Goal: Information Seeking & Learning: Learn about a topic

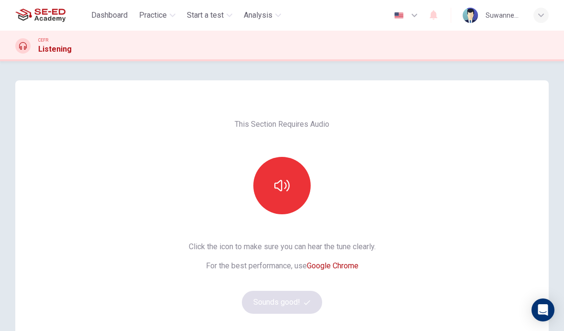
click at [291, 180] on button "button" at bounding box center [281, 185] width 57 height 57
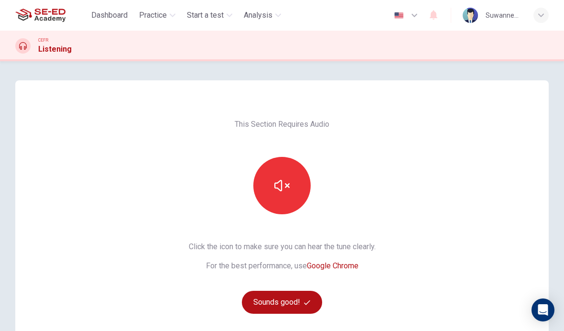
click at [288, 303] on button "Sounds good!" at bounding box center [282, 301] width 80 height 23
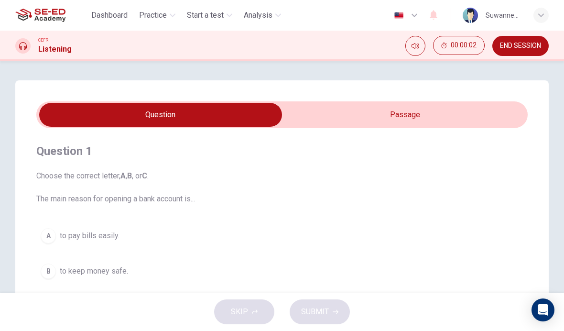
click at [412, 116] on input "checkbox" at bounding box center [160, 115] width 737 height 24
checkbox input "true"
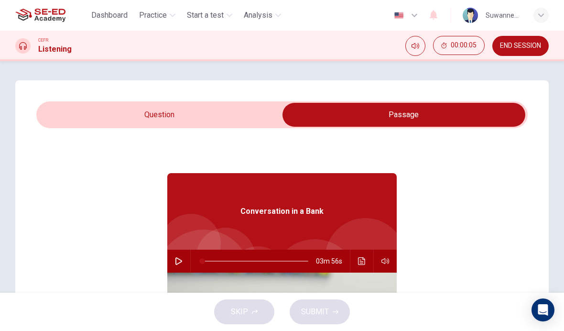
click at [185, 255] on button "button" at bounding box center [178, 260] width 15 height 23
type input "0"
click at [184, 115] on input "checkbox" at bounding box center [403, 115] width 737 height 24
checkbox input "false"
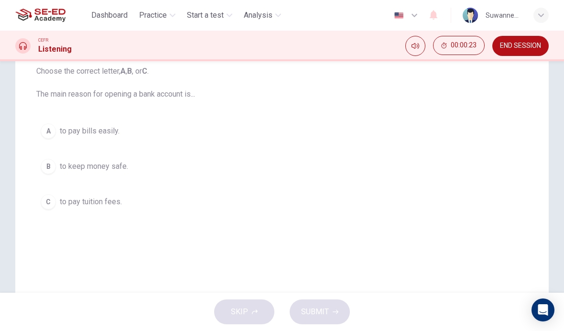
scroll to position [104, 0]
click at [54, 168] on div "B" at bounding box center [48, 166] width 15 height 15
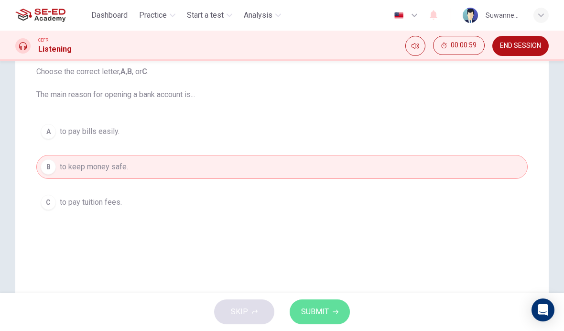
click at [328, 313] on span "SUBMIT" at bounding box center [315, 311] width 28 height 13
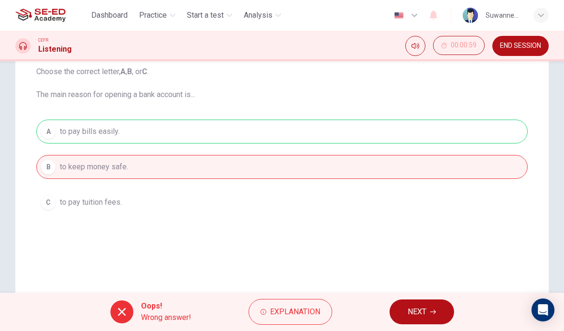
click at [300, 312] on span "Explanation" at bounding box center [295, 311] width 50 height 13
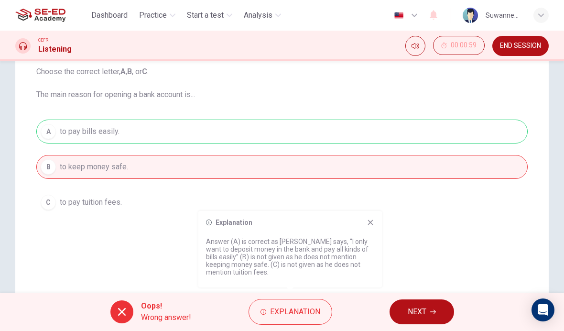
click at [426, 310] on span "NEXT" at bounding box center [417, 311] width 19 height 13
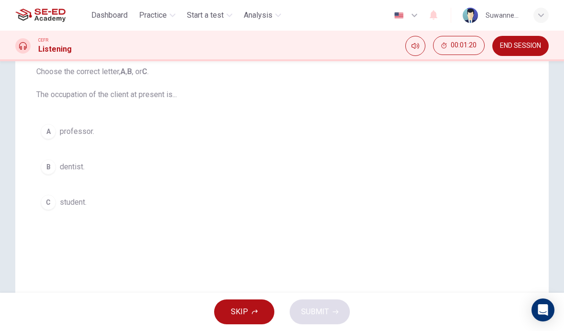
click at [59, 130] on button "A professor." at bounding box center [281, 131] width 491 height 24
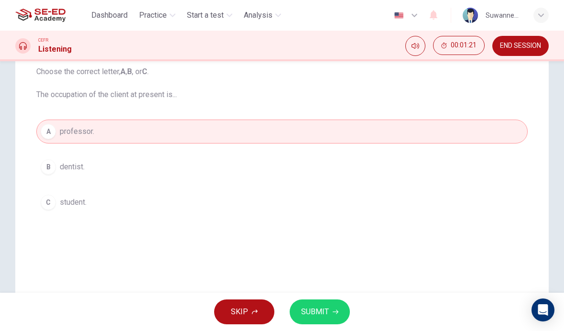
click at [321, 310] on span "SUBMIT" at bounding box center [315, 311] width 28 height 13
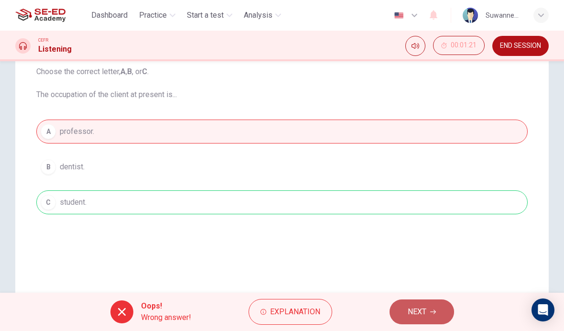
click at [424, 312] on span "NEXT" at bounding box center [417, 311] width 19 height 13
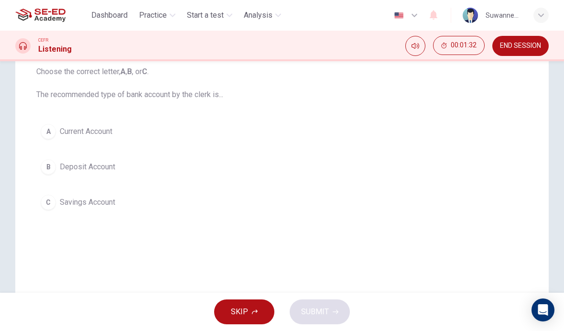
click at [60, 131] on span "Current Account" at bounding box center [86, 131] width 53 height 11
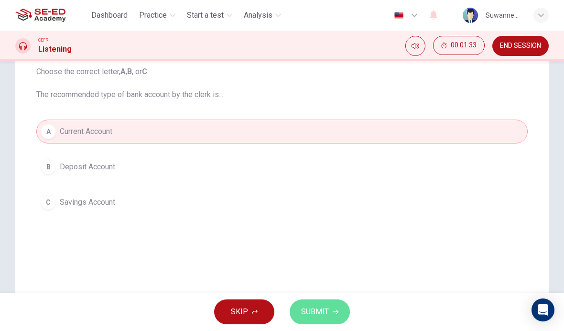
click at [325, 310] on span "SUBMIT" at bounding box center [315, 311] width 28 height 13
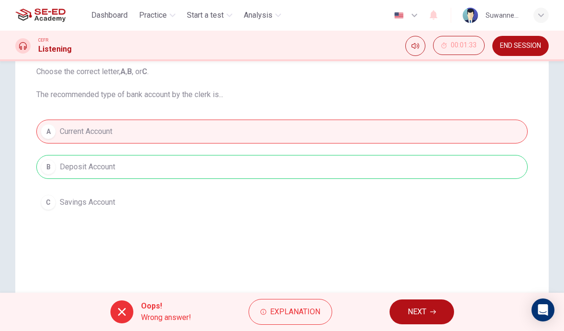
click at [425, 307] on span "NEXT" at bounding box center [417, 311] width 19 height 13
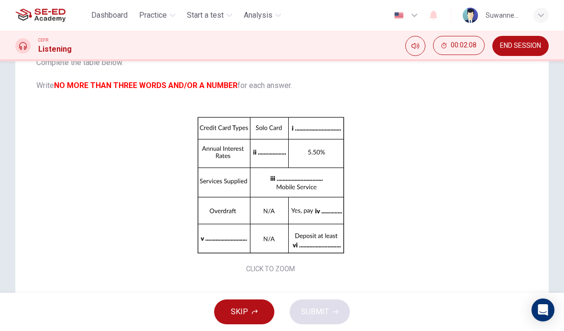
scroll to position [8, 0]
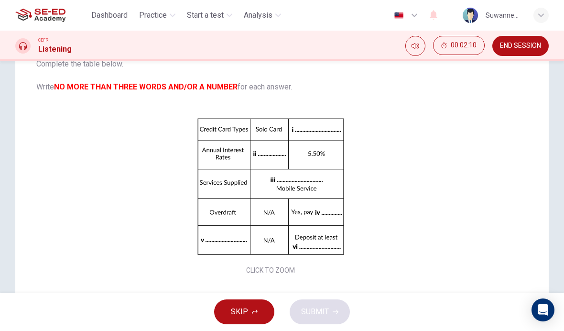
click at [315, 128] on div "Click to Zoom" at bounding box center [270, 194] width 468 height 165
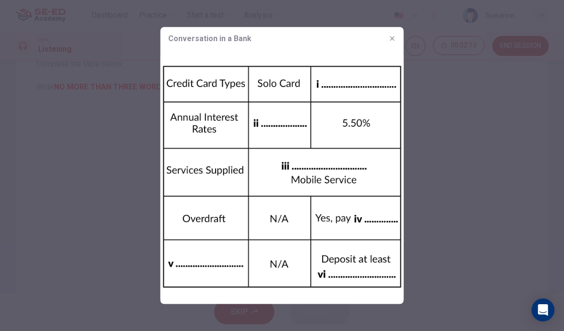
click at [391, 42] on icon "button" at bounding box center [392, 39] width 8 height 8
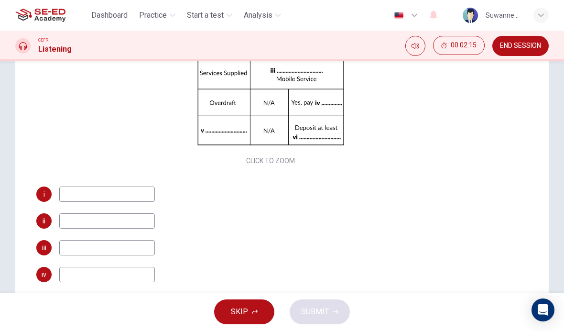
scroll to position [120, 0]
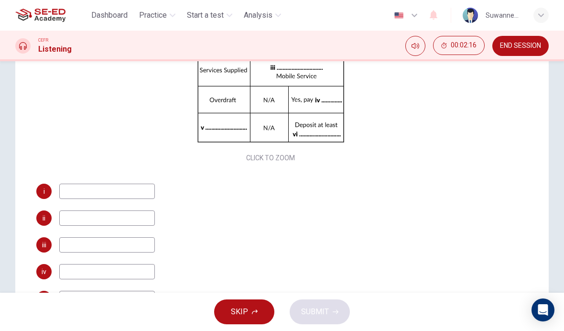
click at [99, 195] on input at bounding box center [107, 190] width 96 height 15
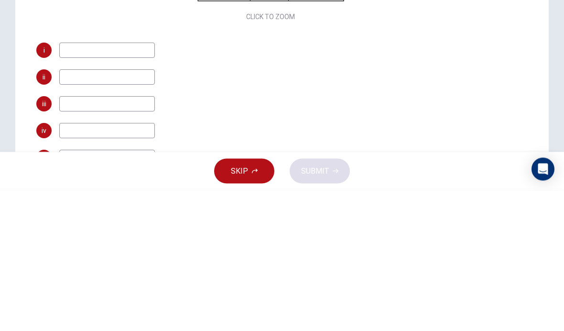
click at [326, 183] on div "i" at bounding box center [270, 190] width 468 height 15
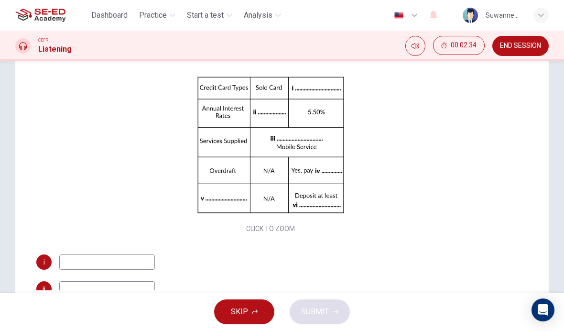
scroll to position [0, 0]
click at [520, 44] on span "END SESSION" at bounding box center [520, 46] width 41 height 8
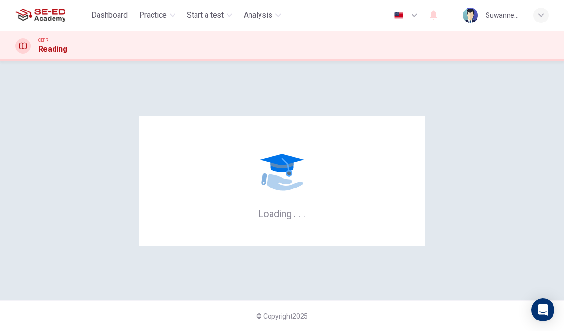
click at [163, 17] on span "Practice" at bounding box center [153, 15] width 28 height 11
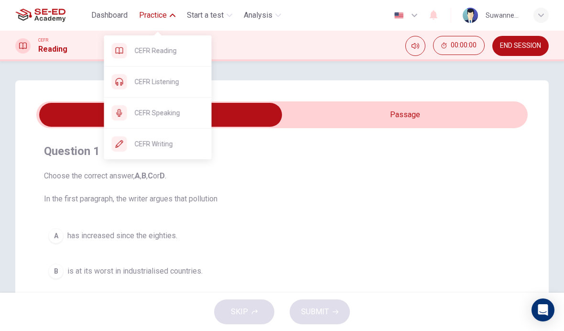
click at [159, 84] on span "CEFR Listening" at bounding box center [169, 81] width 69 height 11
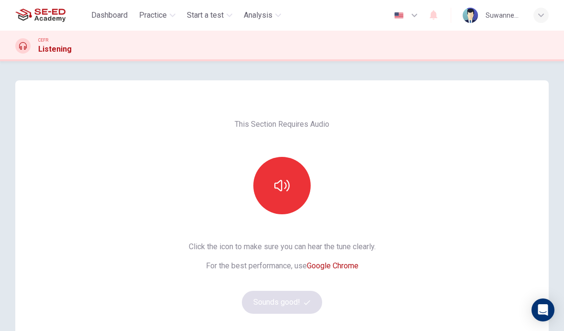
click at [286, 192] on icon "button" at bounding box center [281, 185] width 15 height 15
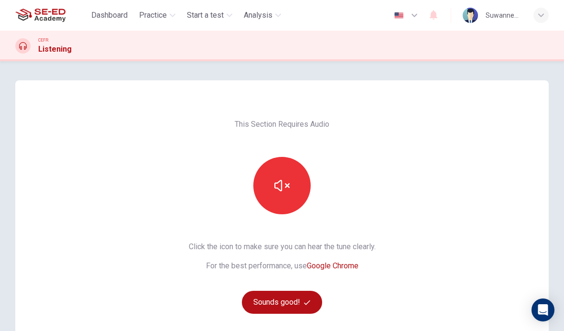
click at [292, 305] on button "Sounds good!" at bounding box center [282, 301] width 80 height 23
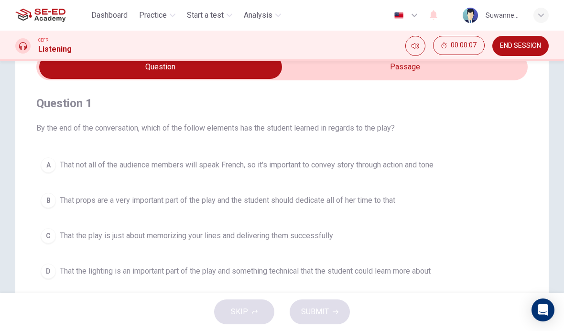
scroll to position [49, 0]
click at [398, 69] on input "checkbox" at bounding box center [160, 66] width 737 height 24
checkbox input "true"
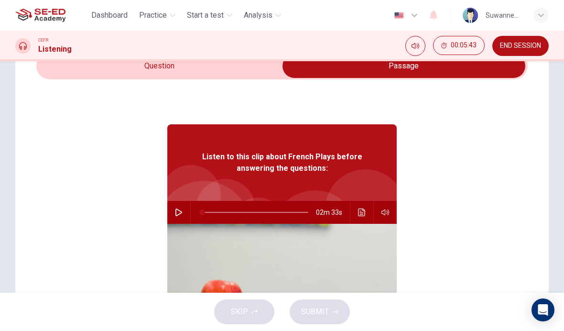
click at [181, 215] on icon "button" at bounding box center [179, 212] width 8 height 8
type input "1"
click at [183, 64] on input "checkbox" at bounding box center [403, 66] width 737 height 24
checkbox input "false"
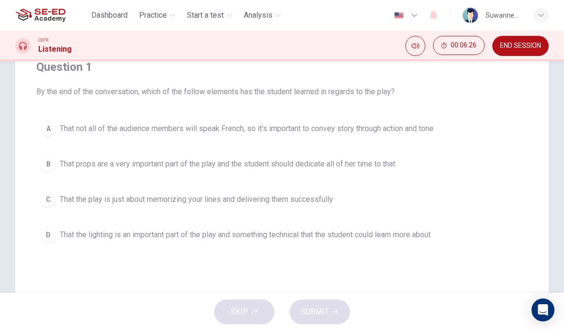
scroll to position [86, 0]
click at [48, 233] on div "D" at bounding box center [48, 232] width 15 height 15
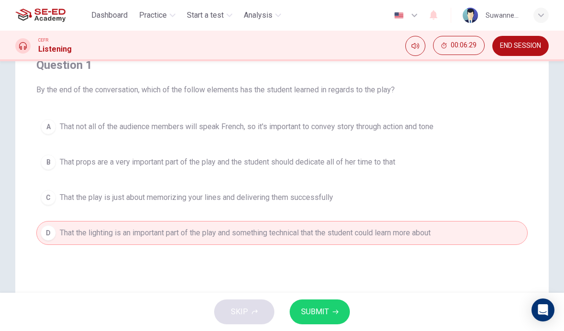
click at [335, 310] on icon "button" at bounding box center [336, 312] width 6 height 4
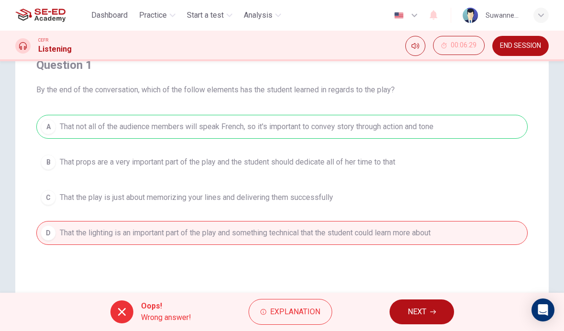
click at [428, 309] on button "NEXT" at bounding box center [421, 311] width 64 height 25
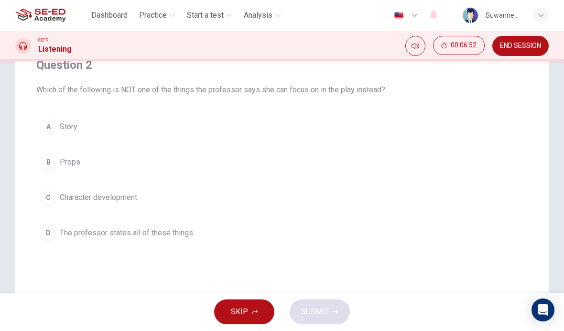
click at [52, 197] on div "C" at bounding box center [48, 197] width 15 height 15
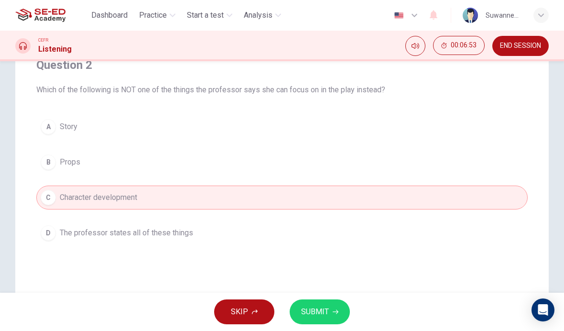
click at [323, 309] on span "SUBMIT" at bounding box center [315, 311] width 28 height 13
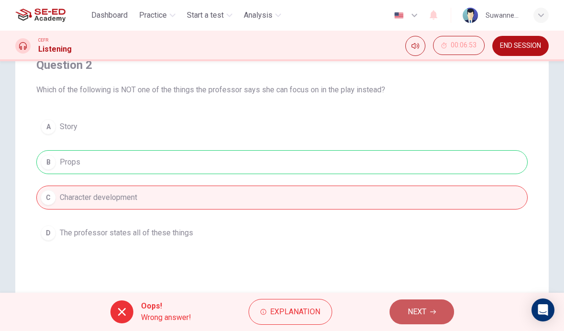
click at [415, 312] on span "NEXT" at bounding box center [417, 311] width 19 height 13
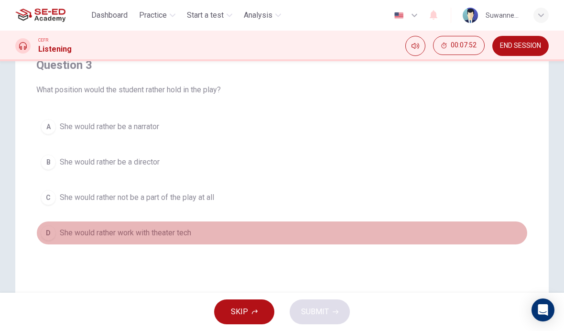
click at [49, 237] on div "D" at bounding box center [48, 232] width 15 height 15
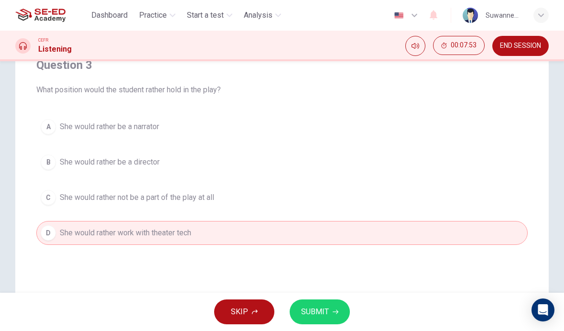
click at [325, 308] on span "SUBMIT" at bounding box center [315, 311] width 28 height 13
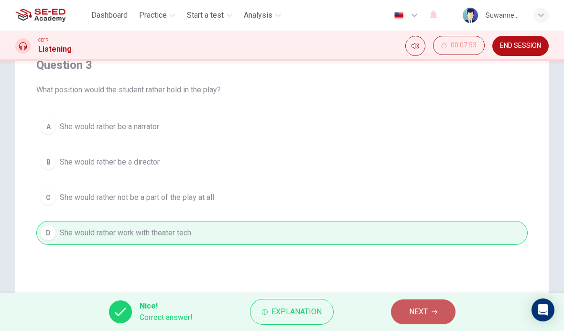
click at [422, 313] on span "NEXT" at bounding box center [418, 311] width 19 height 13
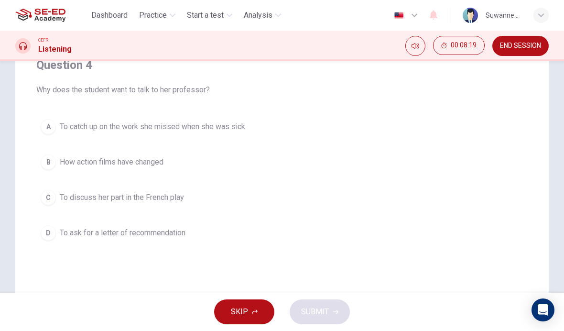
click at [54, 235] on div "D" at bounding box center [48, 232] width 15 height 15
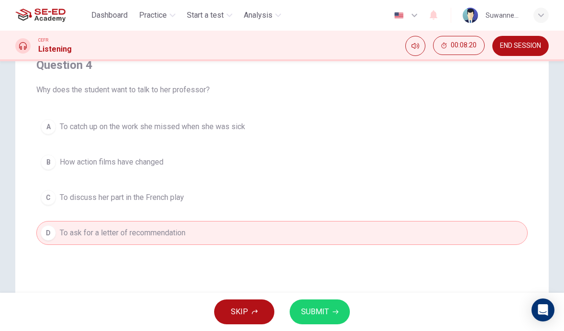
click at [326, 313] on span "SUBMIT" at bounding box center [315, 311] width 28 height 13
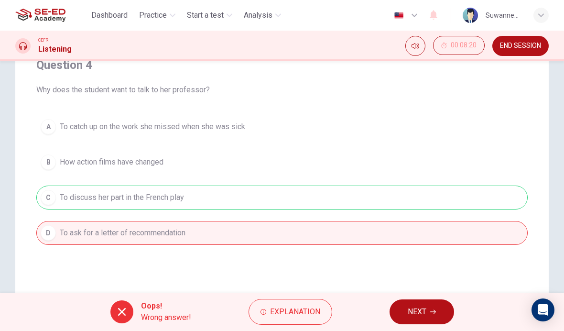
click at [427, 305] on button "NEXT" at bounding box center [421, 311] width 64 height 25
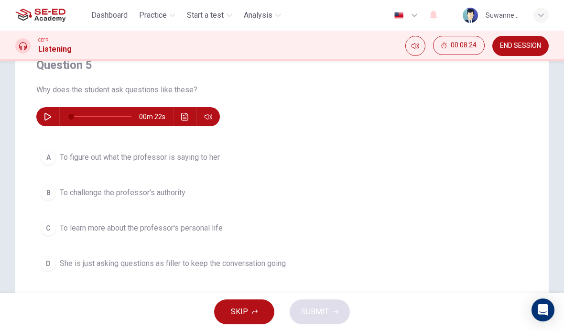
click at [45, 120] on button "button" at bounding box center [47, 116] width 15 height 19
click at [53, 118] on button "button" at bounding box center [47, 116] width 15 height 19
type input "0"
click at [46, 264] on div "D" at bounding box center [48, 263] width 15 height 15
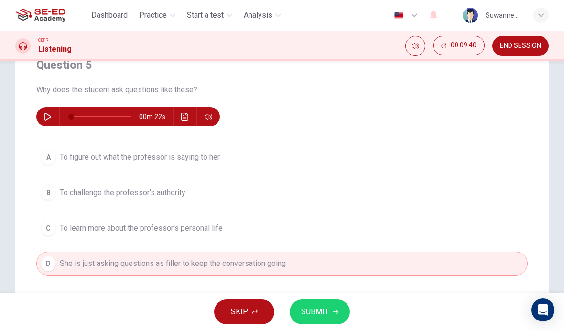
click at [320, 312] on span "SUBMIT" at bounding box center [315, 311] width 28 height 13
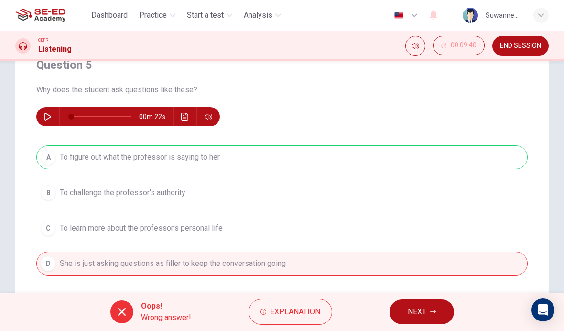
click at [431, 303] on button "NEXT" at bounding box center [421, 311] width 64 height 25
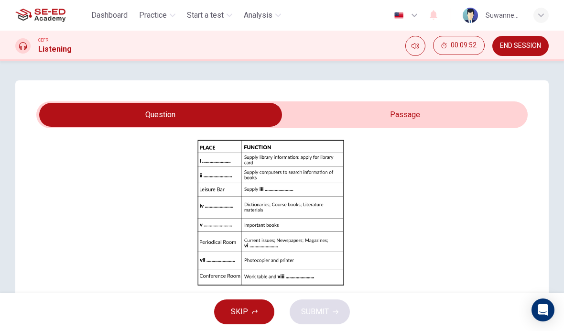
scroll to position [79, 0]
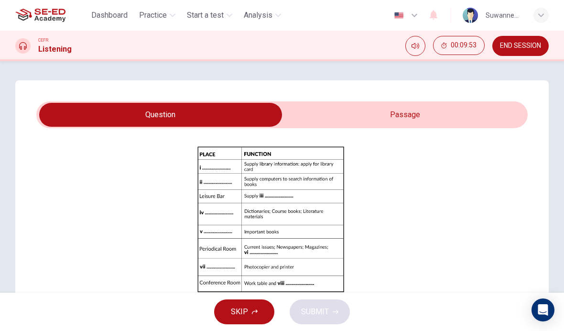
click at [282, 226] on button "Click to Zoom" at bounding box center [270, 226] width 83 height 23
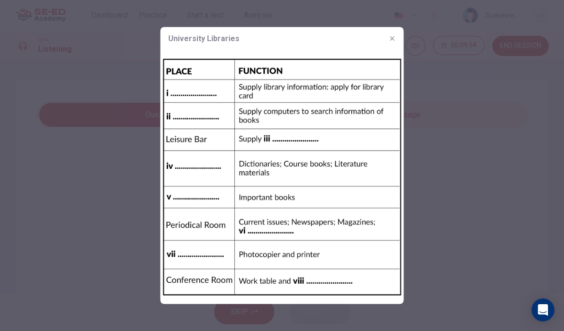
click at [396, 37] on button "button" at bounding box center [392, 38] width 15 height 15
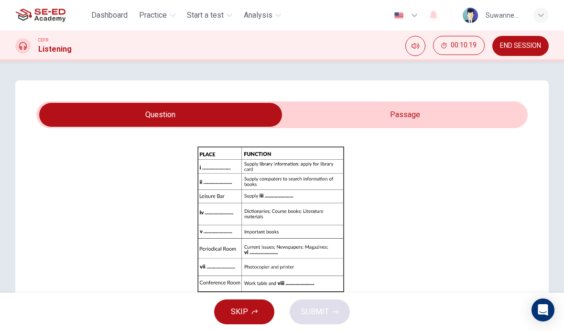
click at [424, 118] on input "checkbox" at bounding box center [160, 115] width 737 height 24
checkbox input "true"
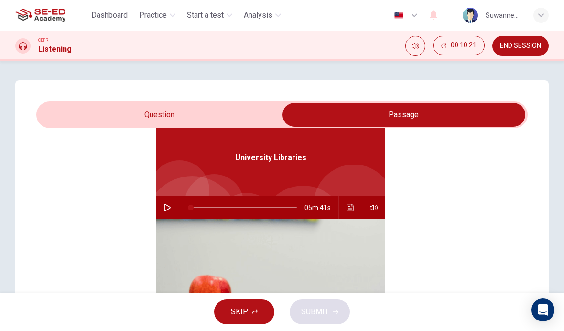
click at [165, 206] on icon "button" at bounding box center [167, 208] width 8 height 8
type input "55"
click at [162, 113] on input "checkbox" at bounding box center [403, 115] width 737 height 24
checkbox input "false"
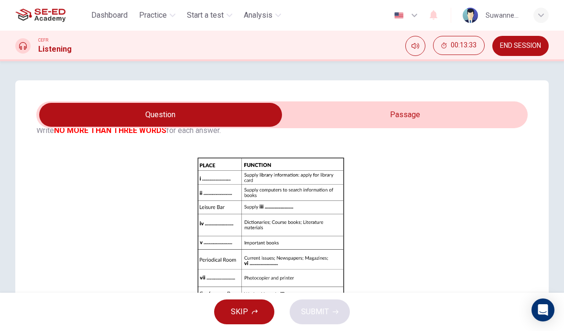
scroll to position [64, 0]
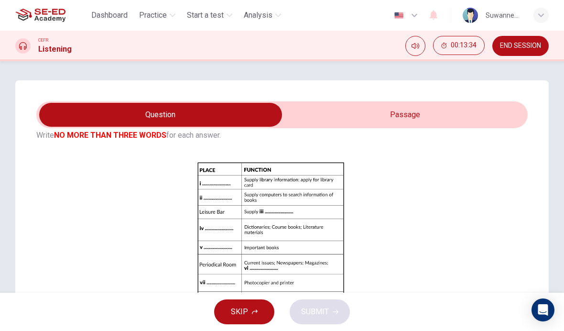
click at [405, 231] on div "Click to Zoom" at bounding box center [270, 242] width 468 height 165
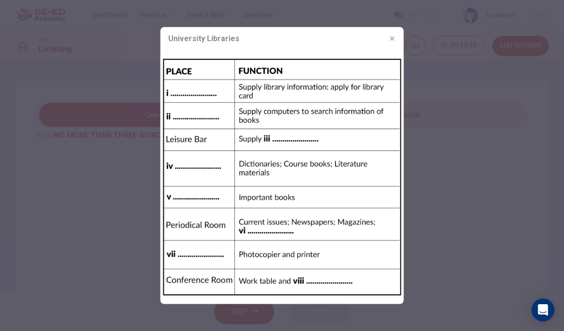
click at [395, 33] on button "button" at bounding box center [392, 38] width 15 height 15
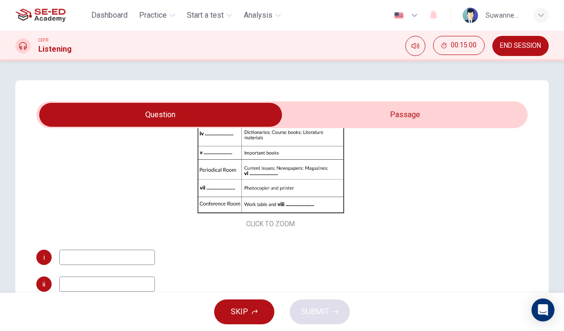
scroll to position [159, 0]
click at [111, 257] on input at bounding box center [107, 256] width 96 height 15
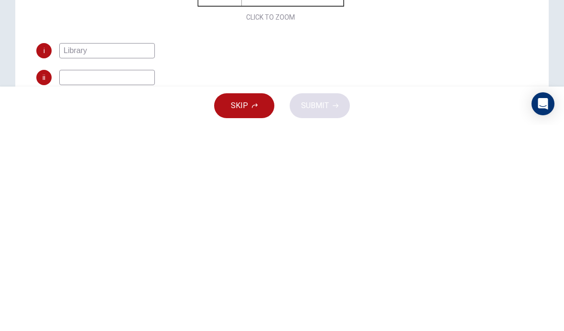
type input "Library"
click at [137, 276] on input at bounding box center [107, 283] width 96 height 15
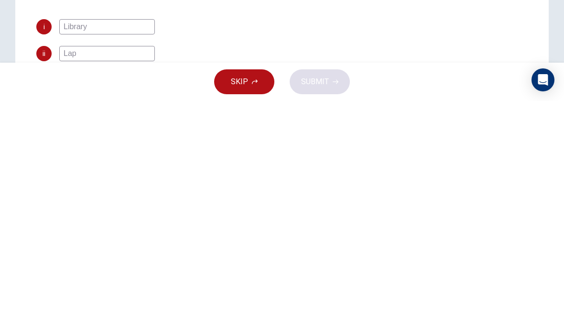
click at [413, 276] on div "ii Lap" at bounding box center [270, 283] width 468 height 15
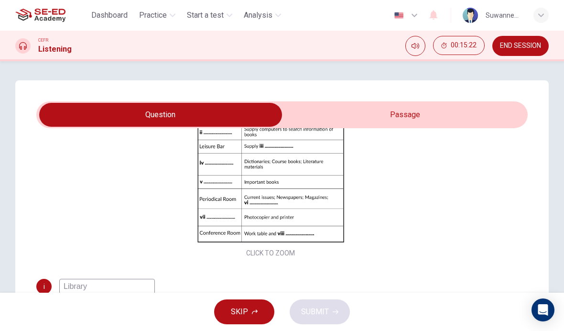
scroll to position [129, 0]
click at [399, 191] on div "Click to Zoom" at bounding box center [270, 177] width 468 height 165
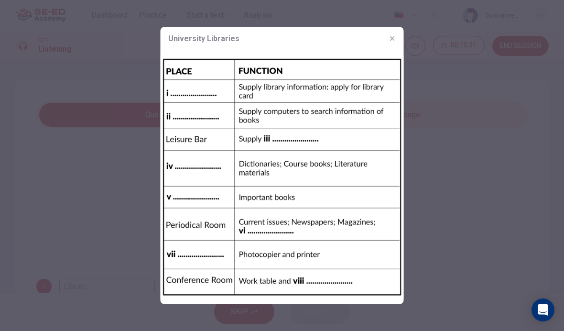
click at [397, 39] on button "button" at bounding box center [392, 38] width 15 height 15
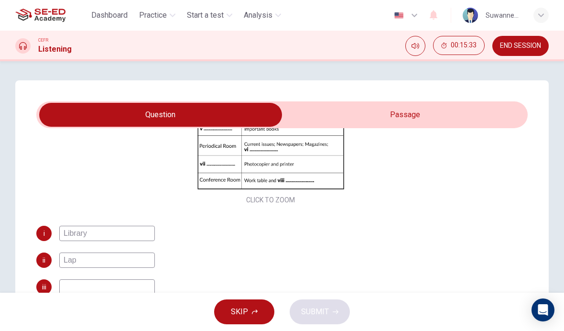
scroll to position [182, 0]
click at [114, 261] on input "Lap" at bounding box center [107, 259] width 96 height 15
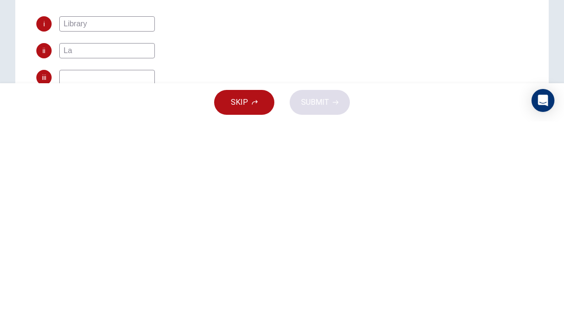
type input "L"
type input "Computer"
click at [127, 279] on input at bounding box center [107, 286] width 96 height 15
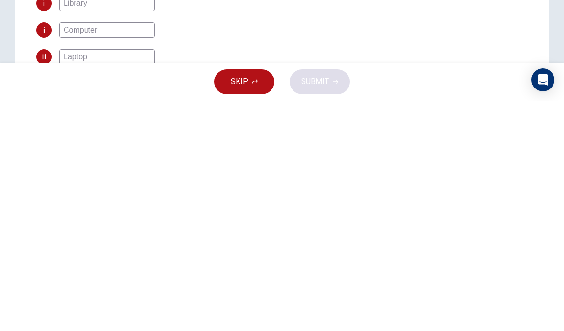
type input "Laptop"
click at [377, 252] on div "ii Computer" at bounding box center [270, 259] width 468 height 15
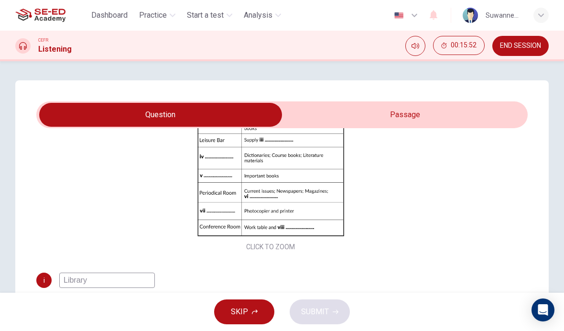
scroll to position [134, 0]
click at [296, 174] on button "Click to Zoom" at bounding box center [270, 172] width 83 height 23
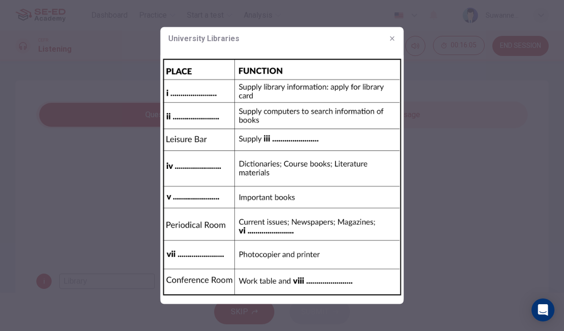
click at [385, 37] on button "button" at bounding box center [392, 38] width 15 height 15
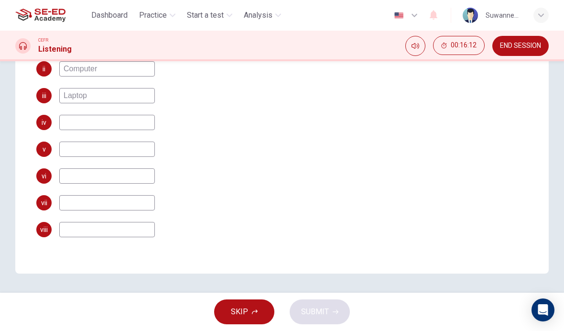
scroll to position [191, 0]
click at [124, 121] on input at bounding box center [107, 122] width 96 height 15
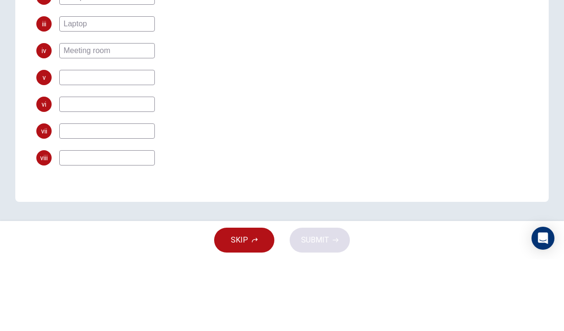
type input "Meeting room"
click at [344, 115] on div "iv Meeting room" at bounding box center [270, 122] width 468 height 15
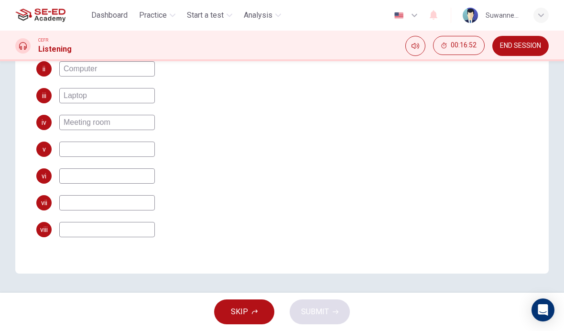
scroll to position [182, 0]
click at [105, 150] on input at bounding box center [107, 148] width 96 height 15
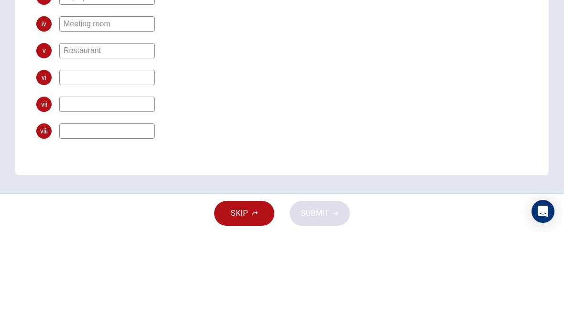
type input "Restaurant"
click at [117, 168] on input at bounding box center [107, 175] width 96 height 15
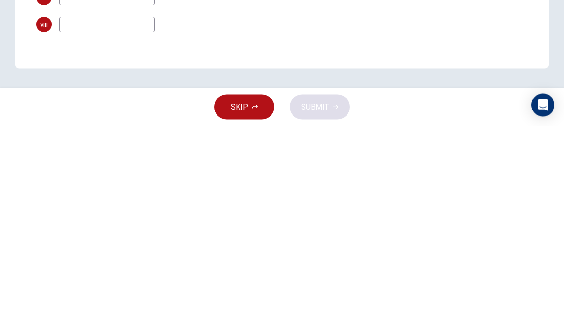
click at [104, 222] on input at bounding box center [107, 229] width 96 height 15
type input "Material"
click at [306, 40] on div "Questions 6 - 13 Complete the notes below. Write NO MORE THAN THREE WORDS for e…" at bounding box center [270, 3] width 468 height 497
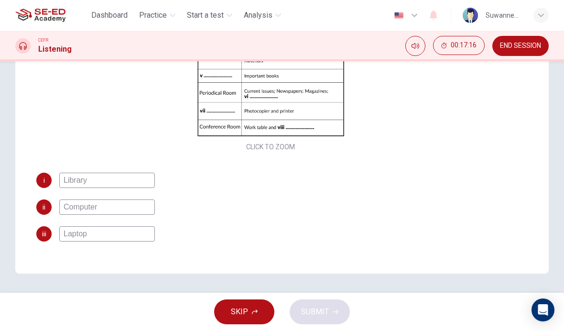
scroll to position [44, 0]
click at [317, 179] on div "i Library" at bounding box center [270, 179] width 468 height 15
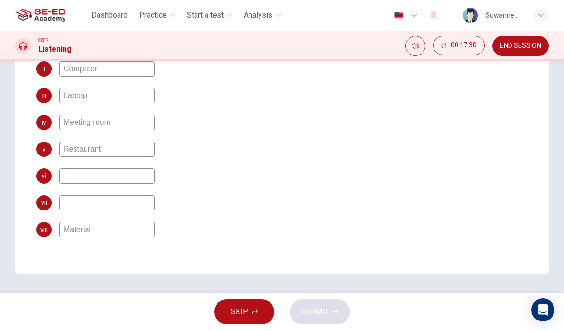
scroll to position [182, 0]
click at [98, 206] on input at bounding box center [107, 202] width 96 height 15
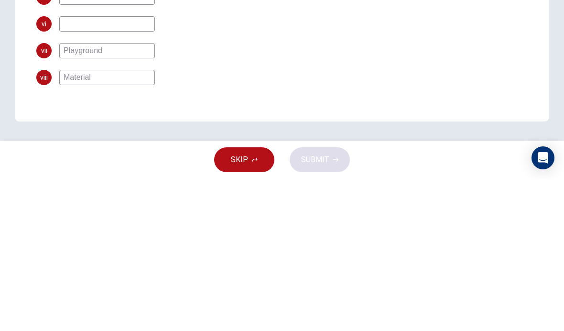
type input "Playground"
click at [115, 168] on input at bounding box center [107, 175] width 96 height 15
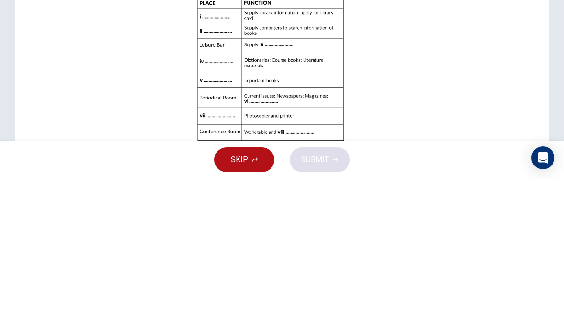
scroll to position [72, 0]
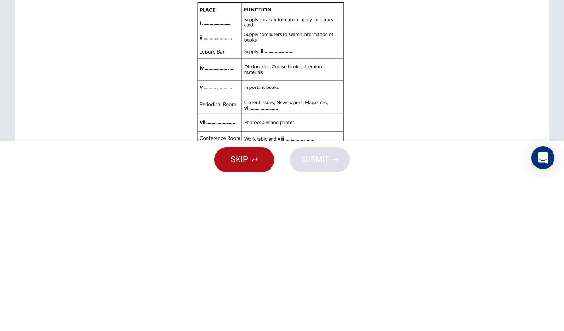
click at [285, 223] on button "Click to Zoom" at bounding box center [270, 234] width 83 height 23
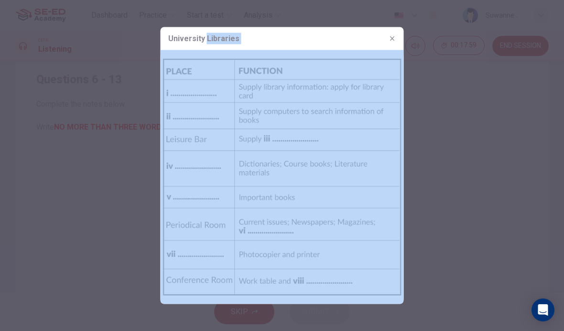
click at [389, 39] on icon "button" at bounding box center [392, 39] width 8 height 8
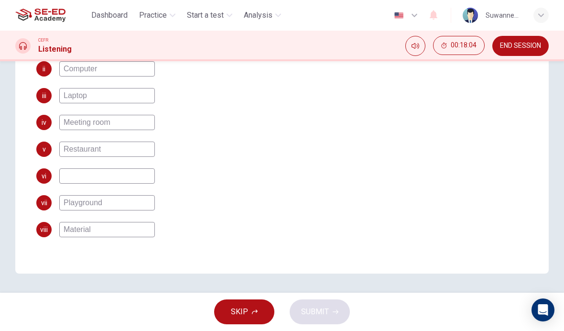
scroll to position [191, 0]
click at [91, 174] on input at bounding box center [107, 175] width 96 height 15
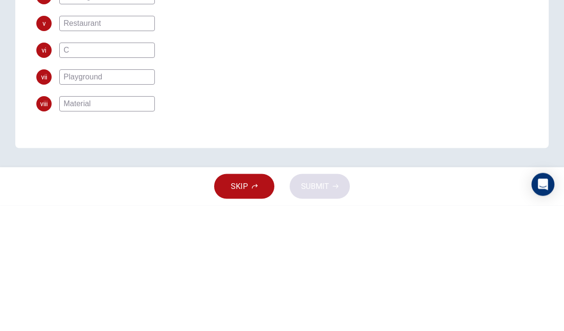
scroll to position [182, 0]
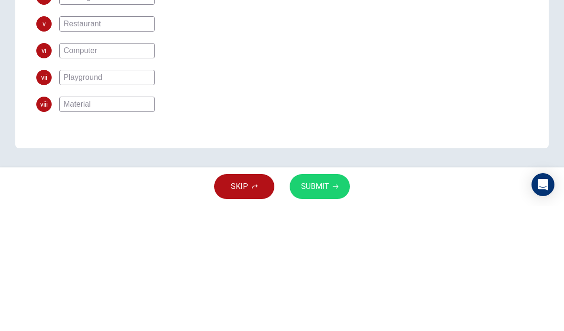
type input "Computer"
click at [457, 168] on div "vi Computer" at bounding box center [270, 175] width 468 height 15
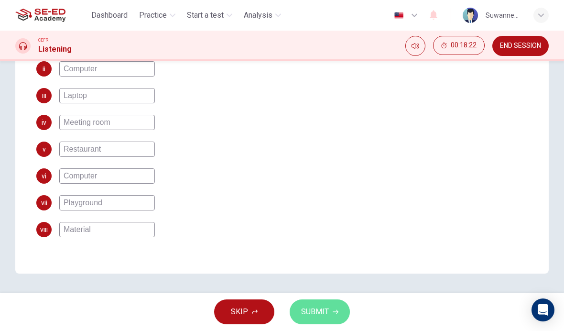
click at [322, 310] on span "SUBMIT" at bounding box center [315, 311] width 28 height 13
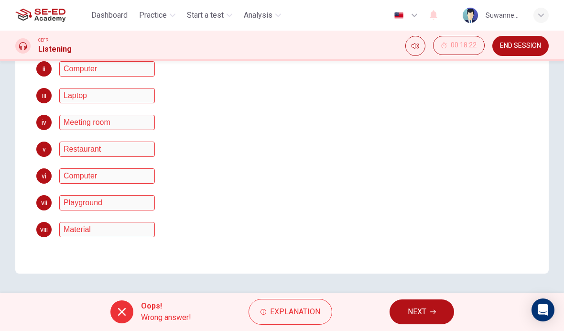
click at [306, 309] on span "Explanation" at bounding box center [295, 311] width 50 height 13
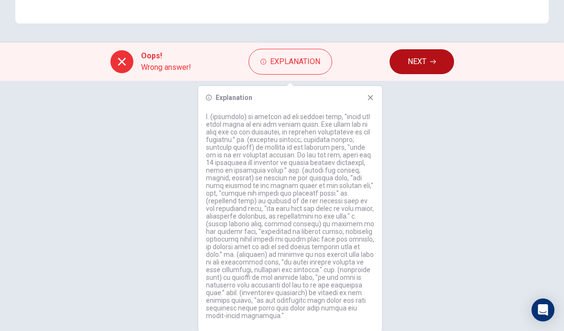
scroll to position [0, 0]
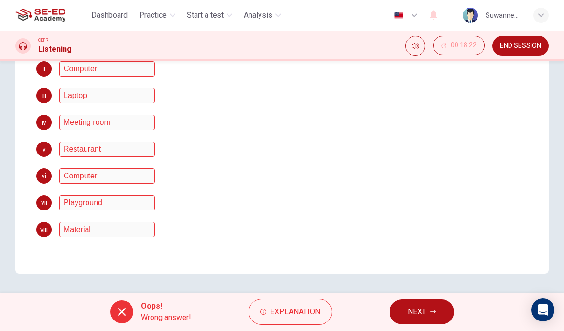
click at [455, 330] on html "This site uses cookies, as explained in our Privacy Policy . If you agree to th…" at bounding box center [282, 165] width 564 height 331
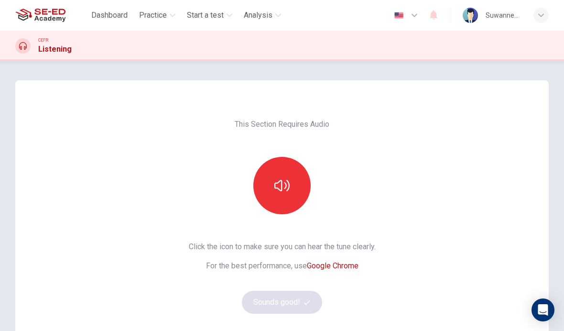
click at [285, 185] on icon "button" at bounding box center [281, 185] width 15 height 15
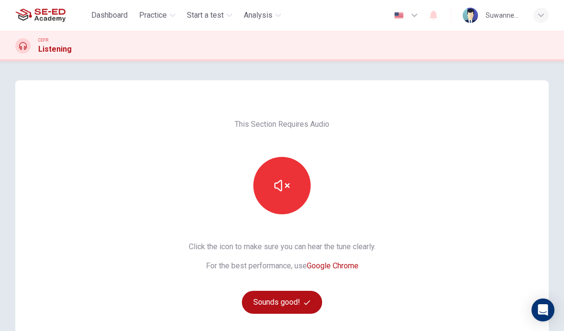
click at [297, 302] on button "Sounds good!" at bounding box center [282, 301] width 80 height 23
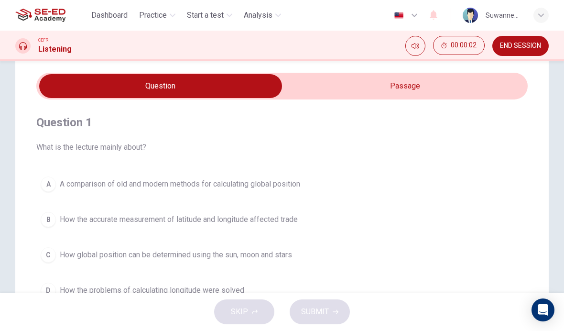
scroll to position [30, 0]
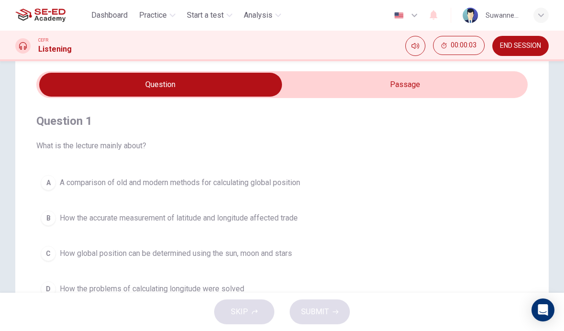
click at [415, 87] on input "checkbox" at bounding box center [160, 85] width 737 height 24
checkbox input "true"
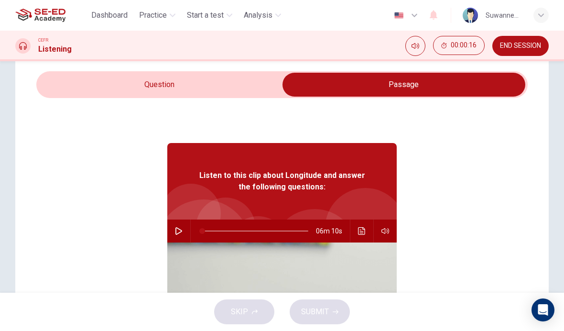
click at [181, 231] on icon "button" at bounding box center [178, 231] width 7 height 8
type input "0"
click at [172, 81] on input "checkbox" at bounding box center [403, 85] width 737 height 24
checkbox input "false"
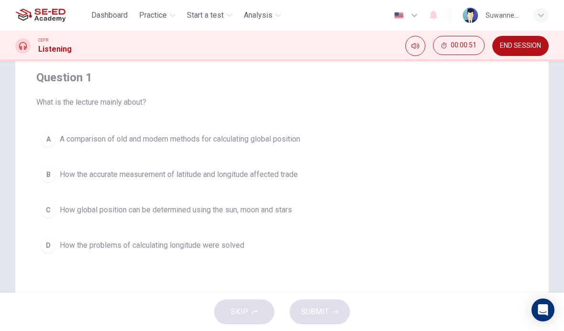
scroll to position [79, 0]
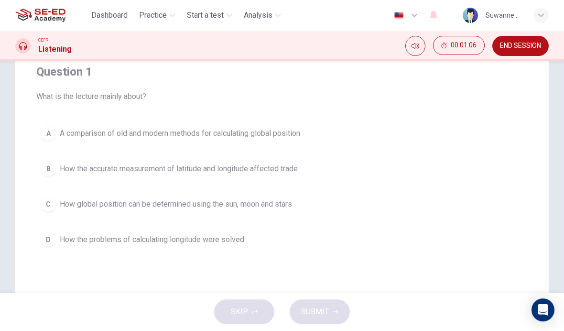
click at [55, 136] on button "A A comparison of old and modern methods for calculating global position" at bounding box center [281, 133] width 491 height 24
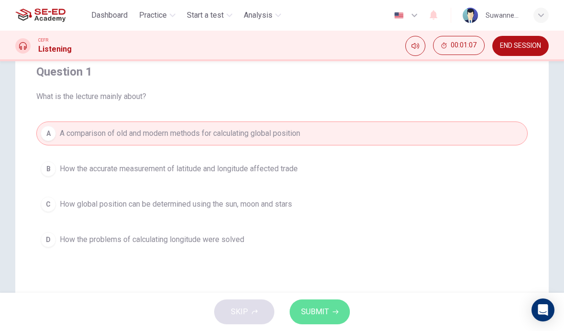
click at [333, 304] on button "SUBMIT" at bounding box center [320, 311] width 60 height 25
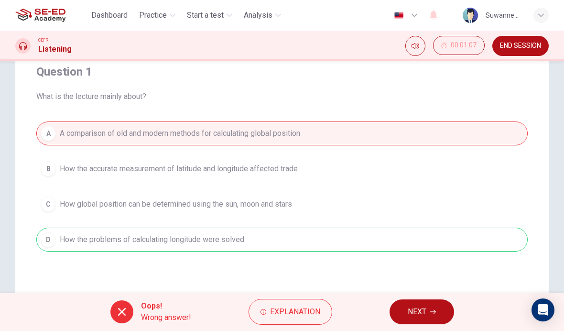
click at [156, 272] on div "Question 1 What is the lecture mainly about? A A comparison of old and modern m…" at bounding box center [281, 193] width 533 height 384
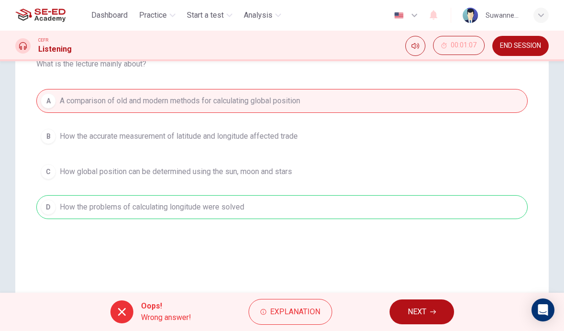
scroll to position [112, 0]
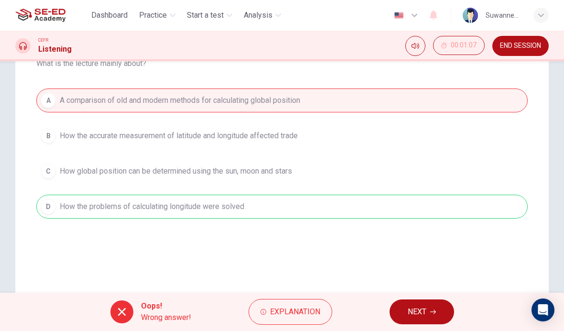
click at [434, 309] on icon "button" at bounding box center [433, 312] width 6 height 6
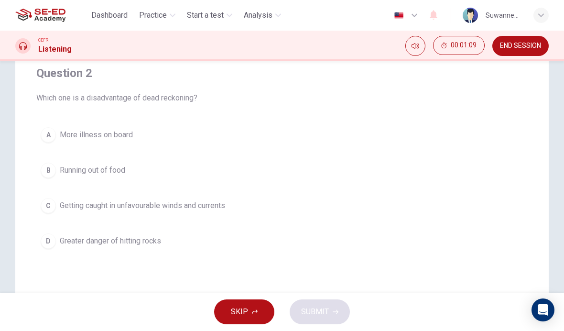
scroll to position [77, 0]
click at [56, 244] on button "D Greater danger of hitting rocks" at bounding box center [281, 241] width 491 height 24
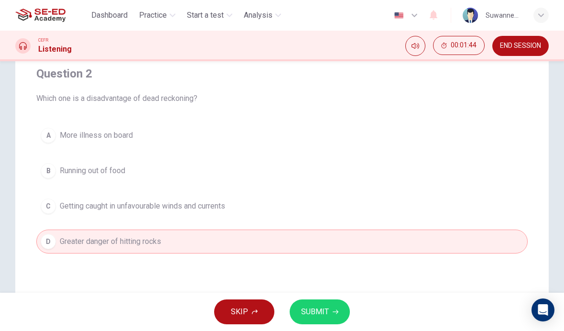
click at [334, 309] on icon "button" at bounding box center [336, 312] width 6 height 6
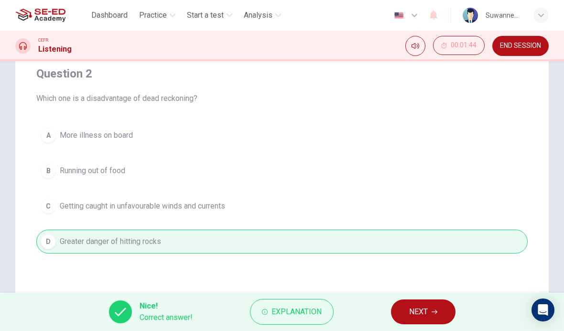
click at [428, 310] on button "NEXT" at bounding box center [423, 311] width 64 height 25
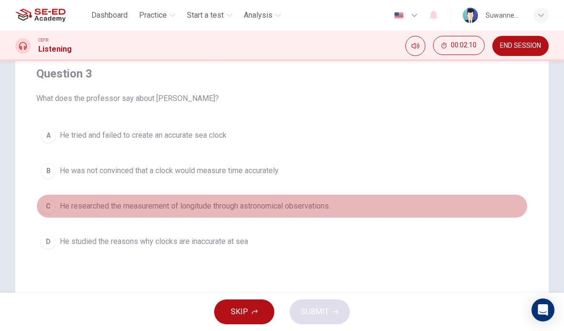
click at [56, 204] on button "C He researched the measurement of longitude through astronomical observations." at bounding box center [281, 206] width 491 height 24
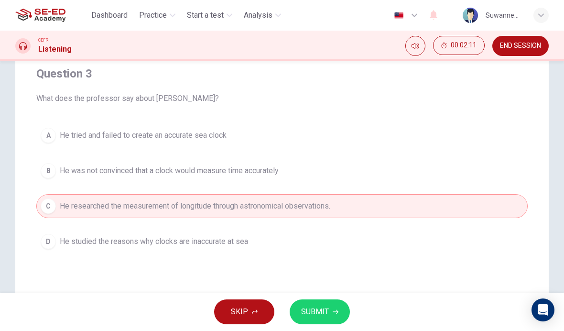
click at [327, 311] on span "SUBMIT" at bounding box center [315, 311] width 28 height 13
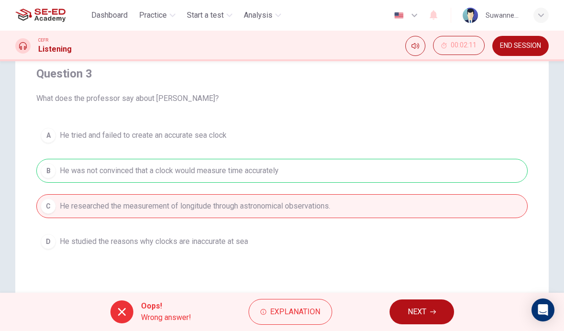
click at [311, 310] on span "Explanation" at bounding box center [295, 311] width 50 height 13
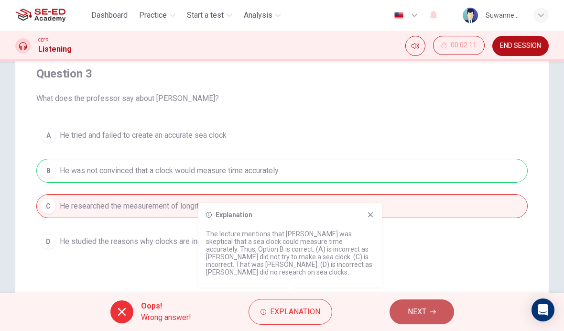
click at [428, 311] on button "NEXT" at bounding box center [421, 311] width 64 height 25
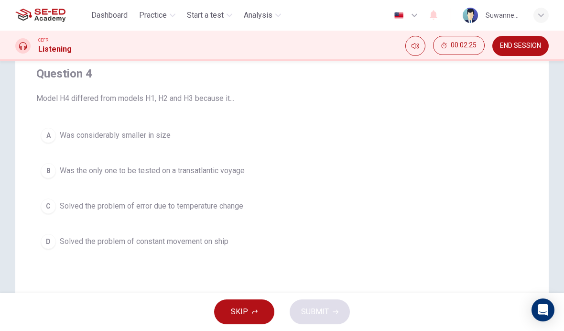
click at [56, 204] on button "C Solved the problem of error due to temperature change" at bounding box center [281, 206] width 491 height 24
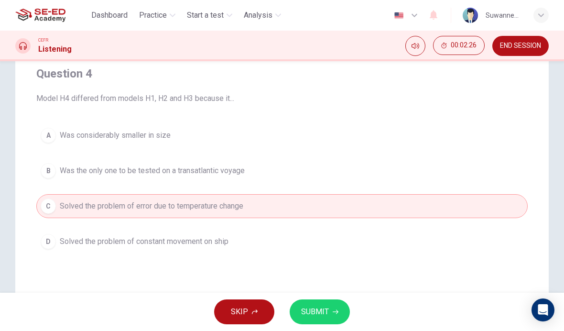
click at [333, 310] on icon "button" at bounding box center [336, 312] width 6 height 6
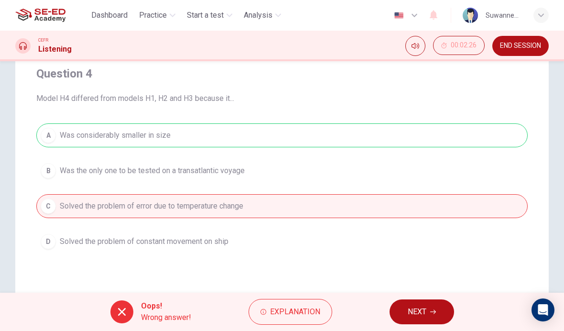
click at [302, 311] on span "Explanation" at bounding box center [295, 311] width 50 height 13
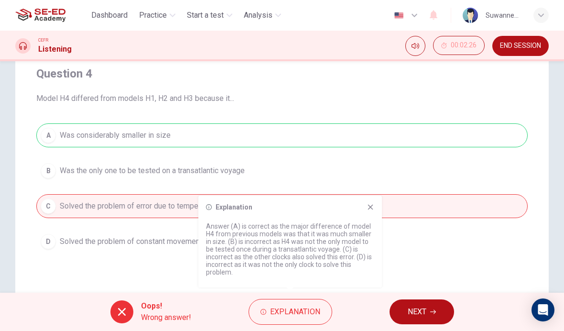
click at [431, 311] on icon "button" at bounding box center [433, 312] width 6 height 4
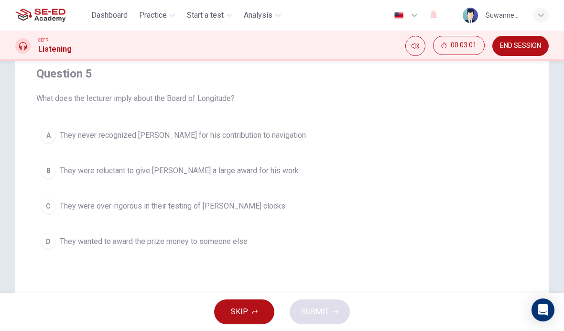
click at [44, 138] on div "A" at bounding box center [48, 135] width 15 height 15
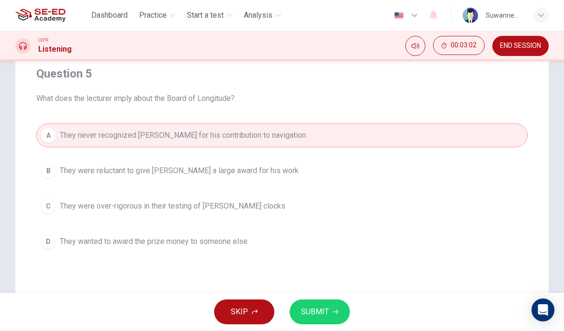
click at [325, 309] on span "SUBMIT" at bounding box center [315, 311] width 28 height 13
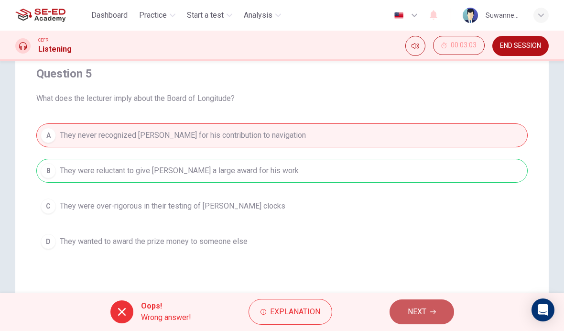
click at [425, 305] on span "NEXT" at bounding box center [417, 311] width 19 height 13
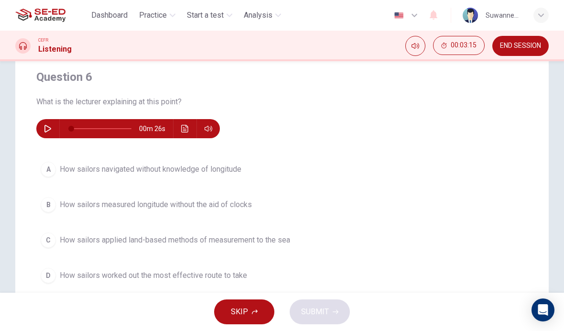
scroll to position [76, 0]
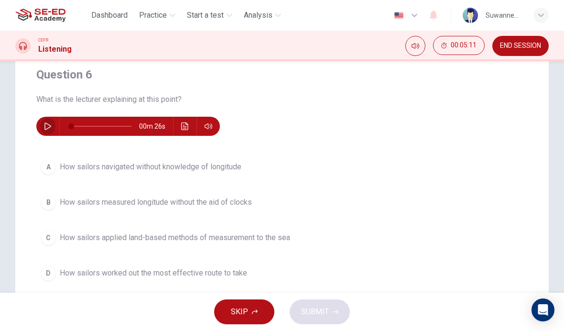
click at [44, 127] on icon "button" at bounding box center [48, 126] width 8 height 8
type input "0"
click at [49, 243] on div "C" at bounding box center [48, 237] width 15 height 15
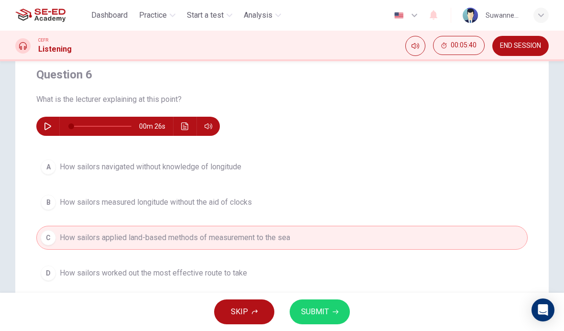
click at [313, 304] on button "SUBMIT" at bounding box center [320, 311] width 60 height 25
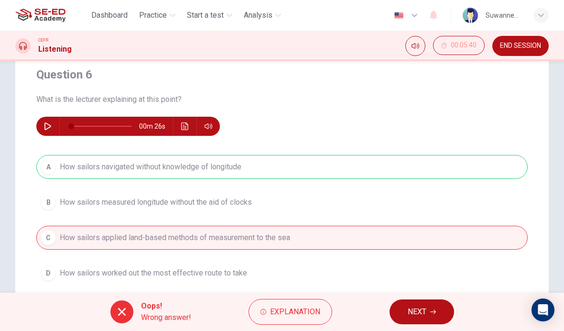
click at [417, 310] on span "NEXT" at bounding box center [417, 311] width 19 height 13
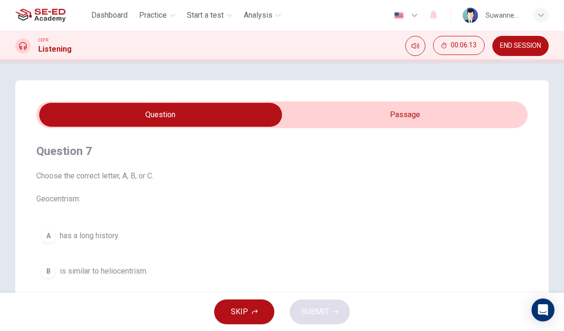
scroll to position [0, 0]
click at [421, 113] on input "checkbox" at bounding box center [160, 115] width 737 height 24
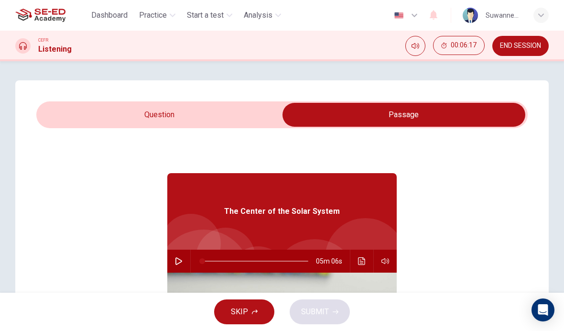
click at [182, 259] on icon "button" at bounding box center [179, 261] width 8 height 8
click at [161, 106] on input "checkbox" at bounding box center [403, 115] width 737 height 24
checkbox input "false"
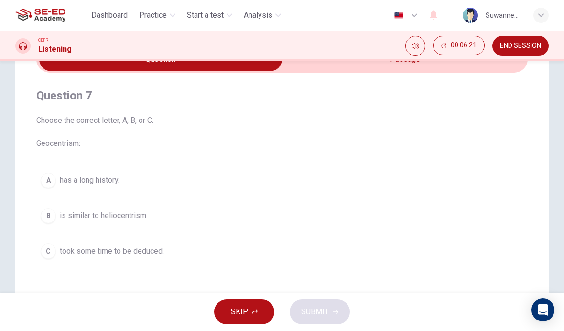
scroll to position [71, 0]
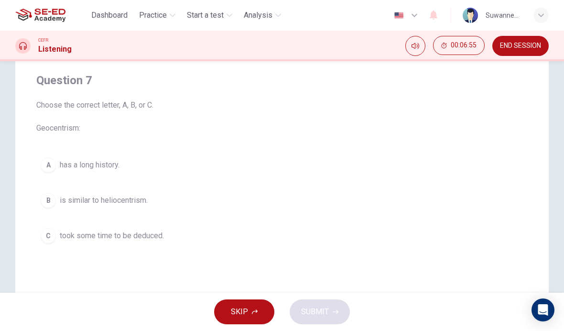
click at [48, 169] on div "A" at bounding box center [48, 164] width 15 height 15
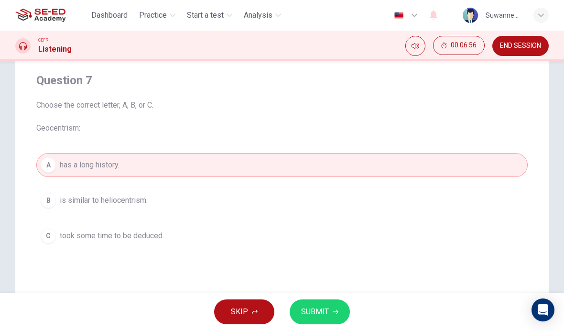
click at [333, 309] on icon "button" at bounding box center [336, 312] width 6 height 6
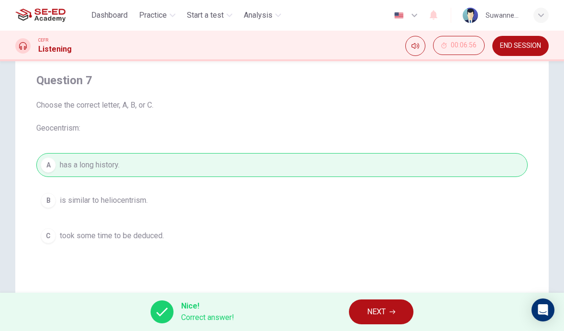
click at [392, 306] on button "NEXT" at bounding box center [381, 311] width 64 height 25
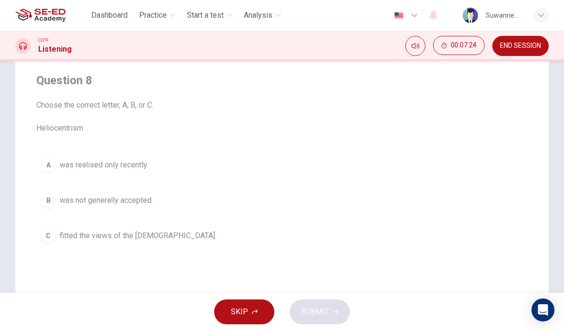
click at [54, 168] on div "A" at bounding box center [48, 164] width 15 height 15
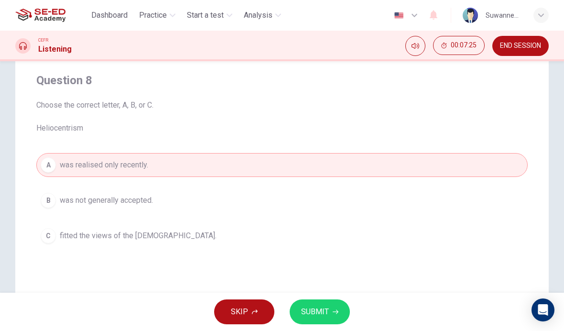
click at [314, 305] on span "SUBMIT" at bounding box center [315, 311] width 28 height 13
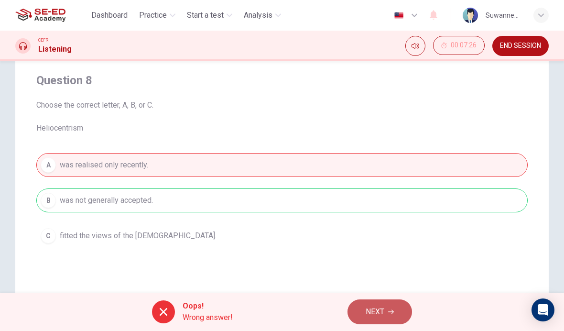
click at [395, 309] on button "NEXT" at bounding box center [379, 311] width 64 height 25
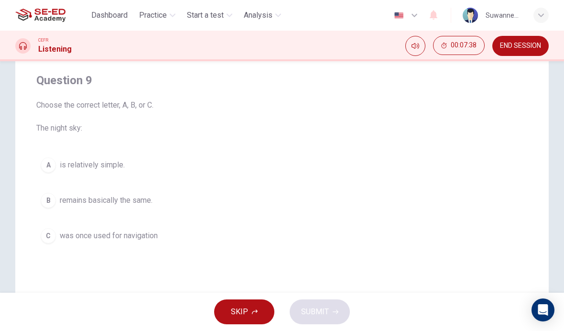
click at [54, 242] on button "C was once used for navigation" at bounding box center [281, 236] width 491 height 24
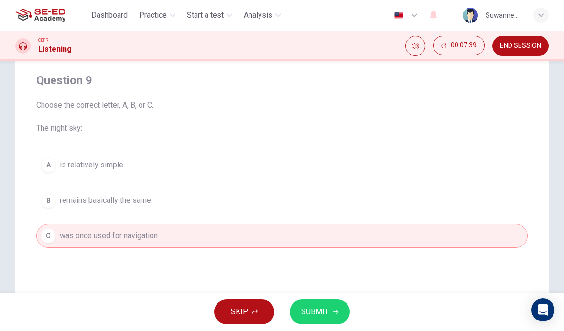
click at [328, 300] on button "SUBMIT" at bounding box center [320, 311] width 60 height 25
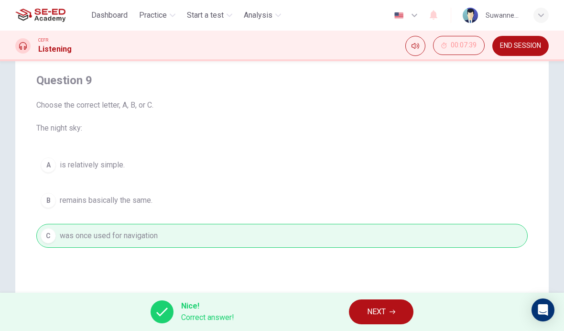
click at [385, 305] on span "NEXT" at bounding box center [376, 311] width 19 height 13
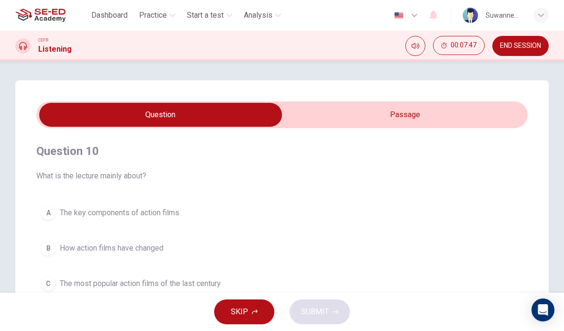
scroll to position [-1, 0]
click at [410, 118] on input "checkbox" at bounding box center [160, 115] width 737 height 24
checkbox input "true"
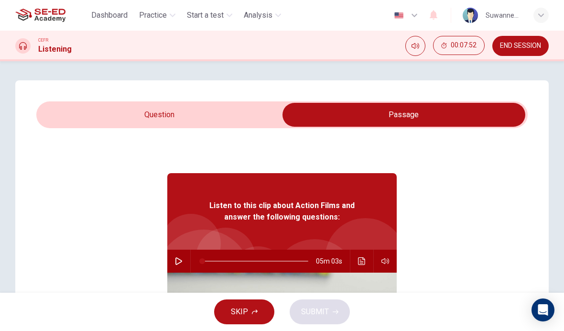
click at [188, 255] on div "05m 03s" at bounding box center [281, 260] width 229 height 23
click at [185, 257] on button "button" at bounding box center [178, 260] width 15 height 23
type input "0"
click at [184, 114] on input "checkbox" at bounding box center [403, 115] width 737 height 24
checkbox input "false"
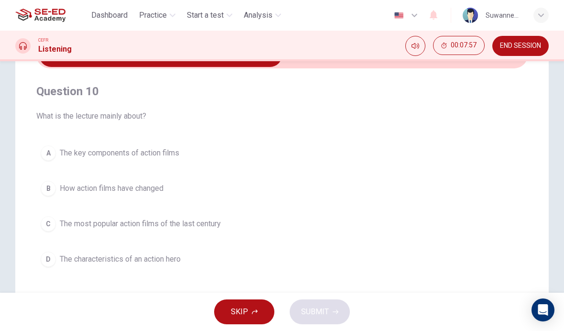
scroll to position [60, 0]
click at [48, 220] on div "C" at bounding box center [48, 222] width 15 height 15
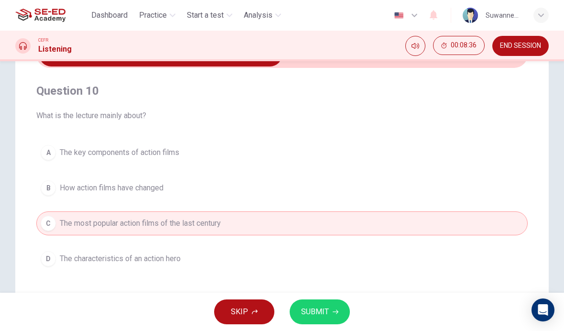
click at [331, 312] on button "SUBMIT" at bounding box center [320, 311] width 60 height 25
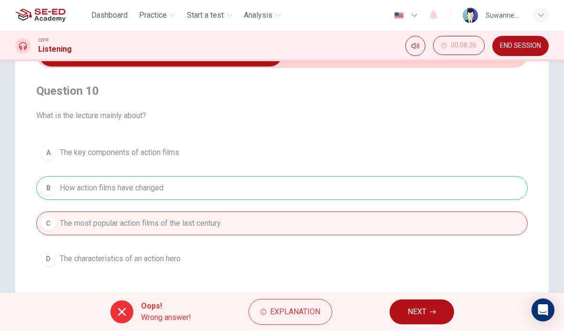
click at [316, 313] on span "Explanation" at bounding box center [295, 311] width 50 height 13
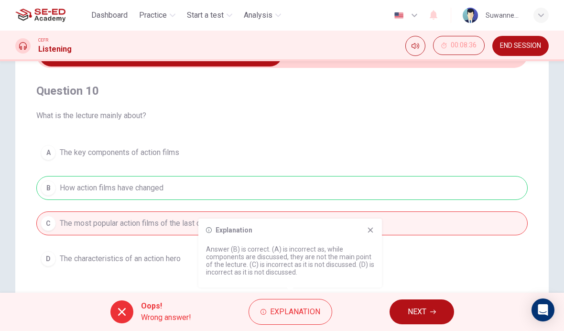
click at [431, 310] on icon "button" at bounding box center [433, 312] width 6 height 6
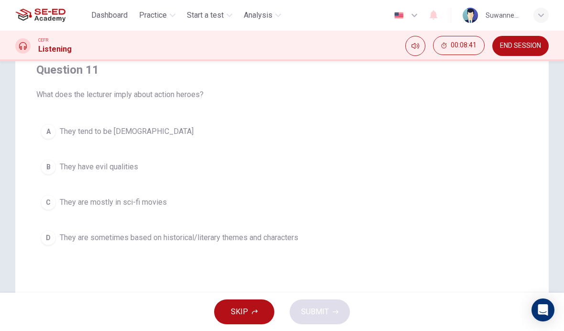
scroll to position [80, 0]
click at [52, 241] on div "D" at bounding box center [48, 238] width 15 height 15
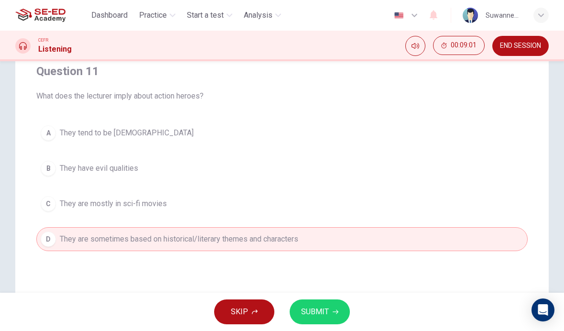
click at [331, 305] on button "SUBMIT" at bounding box center [320, 311] width 60 height 25
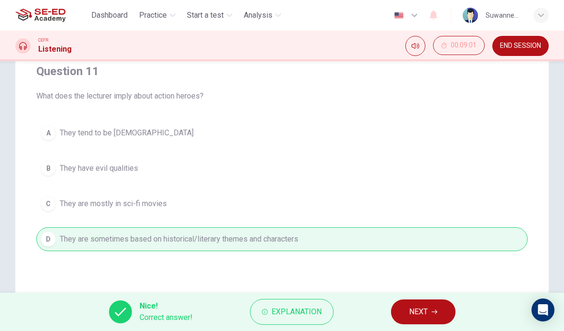
click at [423, 303] on button "NEXT" at bounding box center [423, 311] width 64 height 25
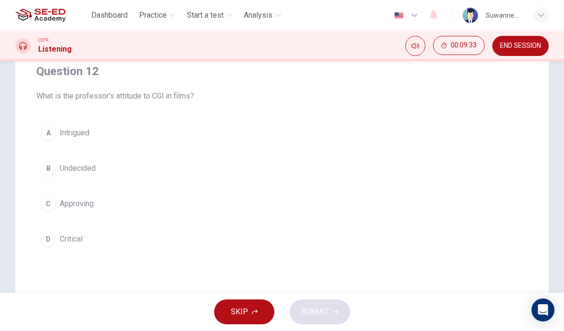
click at [50, 242] on div "D" at bounding box center [48, 238] width 15 height 15
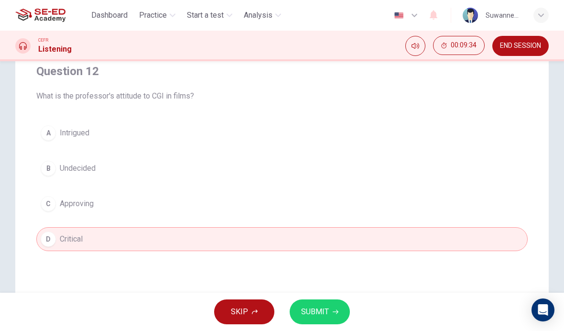
click at [325, 304] on button "SUBMIT" at bounding box center [320, 311] width 60 height 25
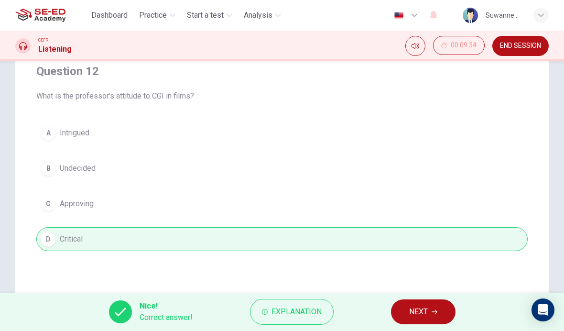
click at [431, 309] on icon "button" at bounding box center [434, 312] width 6 height 6
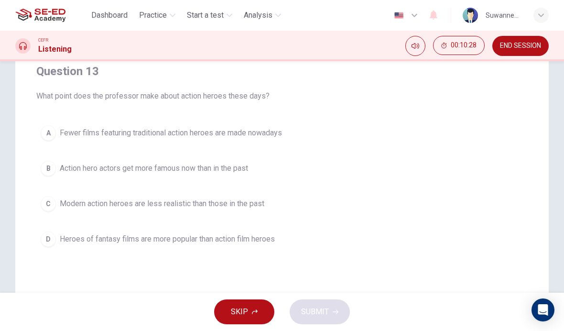
click at [53, 204] on div "C" at bounding box center [48, 203] width 15 height 15
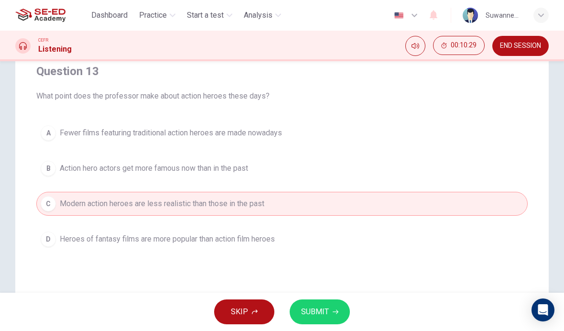
click at [327, 308] on span "SUBMIT" at bounding box center [315, 311] width 28 height 13
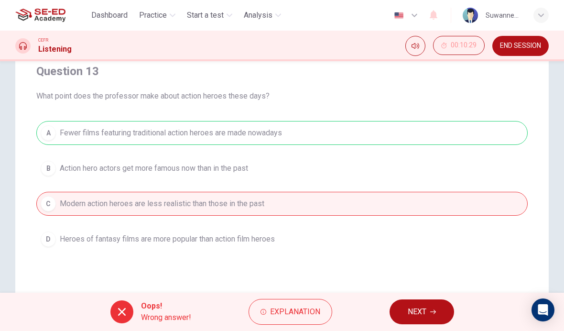
click at [311, 306] on span "Explanation" at bounding box center [295, 311] width 50 height 13
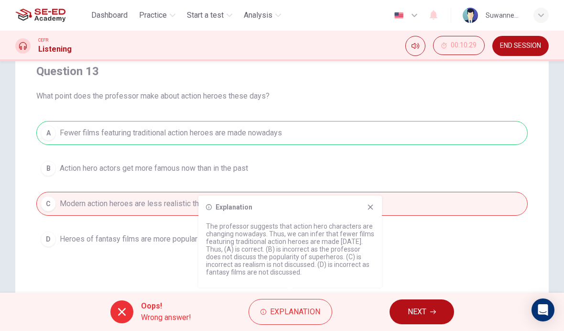
click at [426, 309] on span "NEXT" at bounding box center [417, 311] width 19 height 13
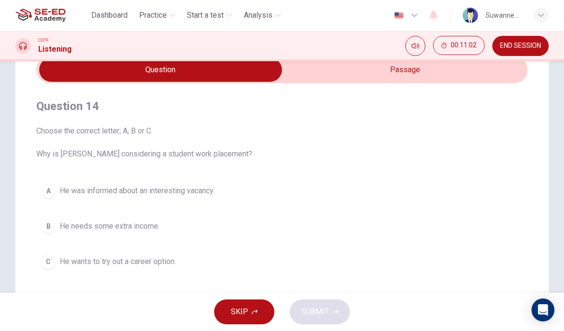
scroll to position [44, 0]
click at [411, 72] on input "checkbox" at bounding box center [160, 70] width 737 height 24
checkbox input "true"
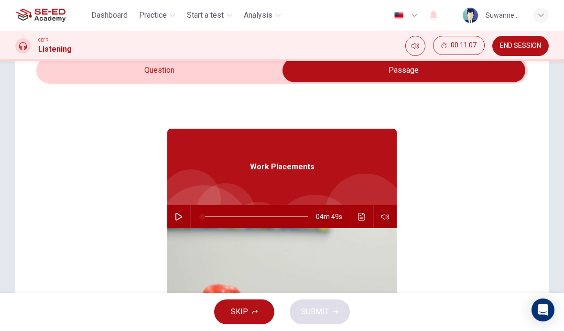
click at [183, 215] on button "button" at bounding box center [178, 216] width 15 height 23
type input "1"
click at [171, 72] on input "checkbox" at bounding box center [403, 70] width 737 height 24
checkbox input "false"
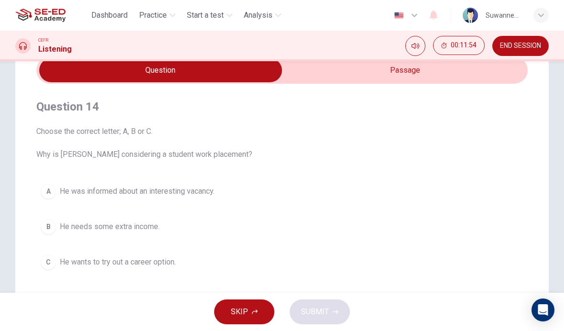
click at [53, 264] on div "C" at bounding box center [48, 261] width 15 height 15
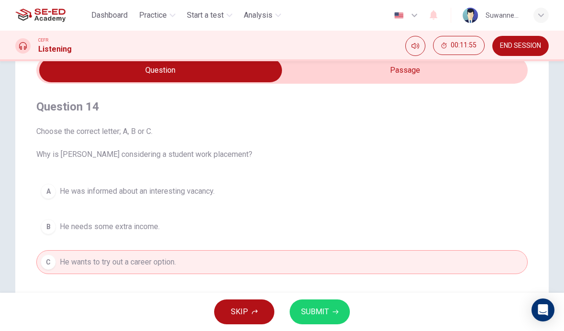
click at [327, 305] on span "SUBMIT" at bounding box center [315, 311] width 28 height 13
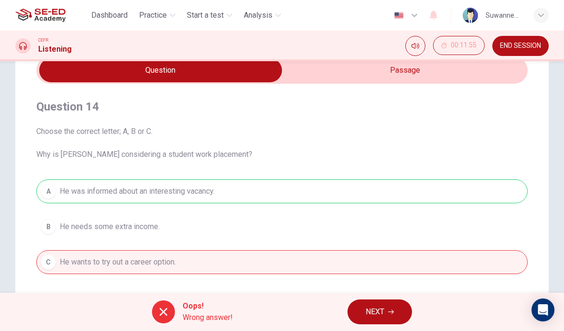
click at [384, 311] on span "NEXT" at bounding box center [374, 311] width 19 height 13
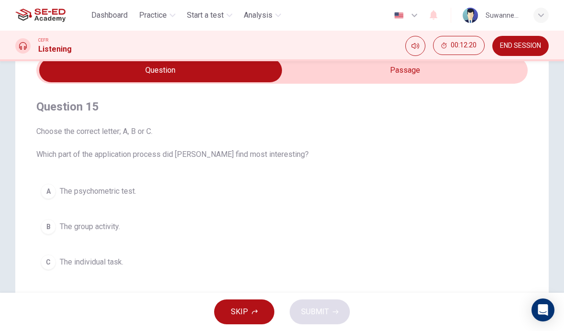
click at [48, 260] on div "C" at bounding box center [48, 261] width 15 height 15
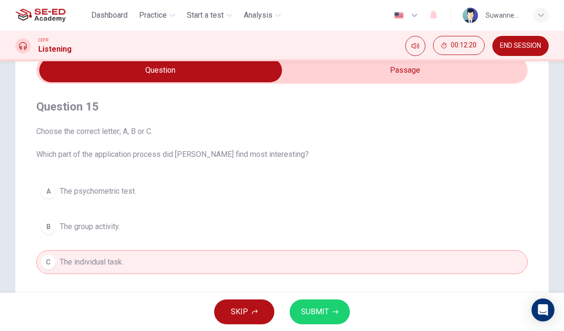
click at [325, 312] on span "SUBMIT" at bounding box center [315, 311] width 28 height 13
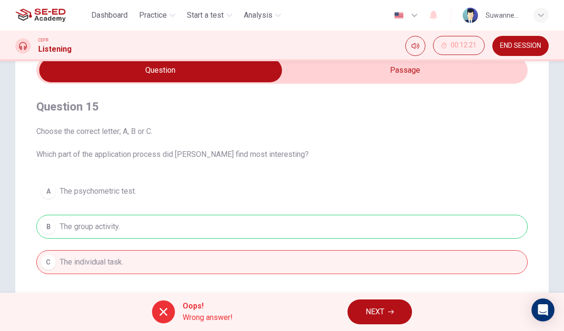
click at [381, 306] on span "NEXT" at bounding box center [374, 311] width 19 height 13
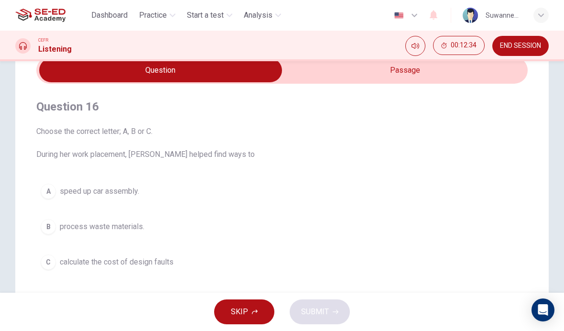
click at [170, 260] on span "calculate the cost of design faults" at bounding box center [117, 261] width 114 height 11
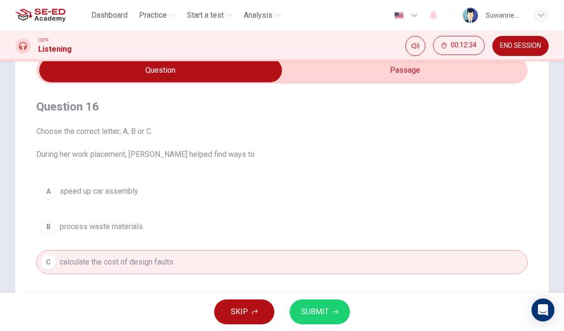
click at [329, 313] on button "SUBMIT" at bounding box center [320, 311] width 60 height 25
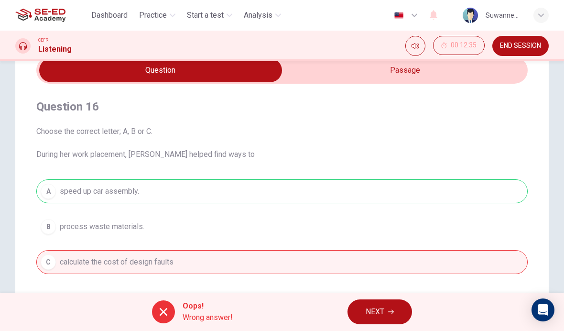
click at [387, 309] on button "NEXT" at bounding box center [379, 311] width 64 height 25
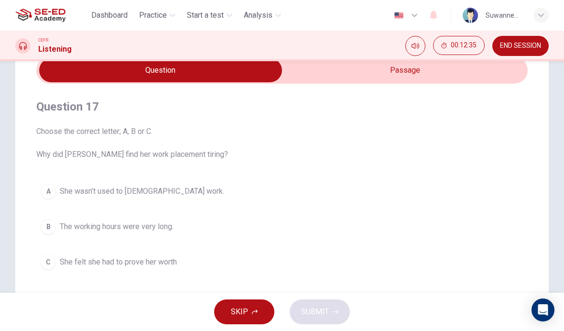
click at [370, 130] on span "Choose the correct letter; A, B or C. Why did Linda find her work placement tir…" at bounding box center [281, 143] width 491 height 34
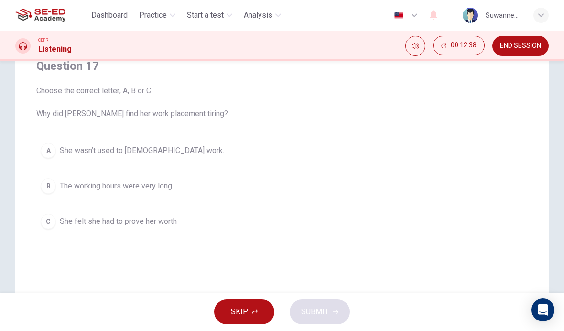
scroll to position [84, 0]
click at [48, 185] on div "B" at bounding box center [48, 186] width 15 height 15
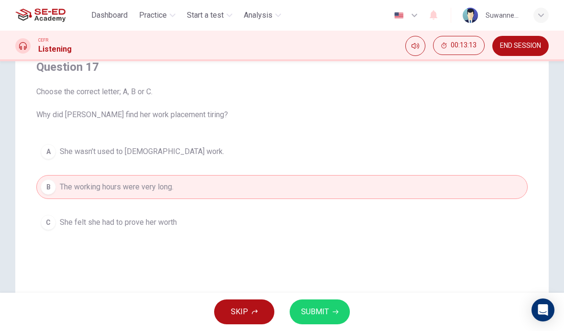
click at [326, 308] on span "SUBMIT" at bounding box center [315, 311] width 28 height 13
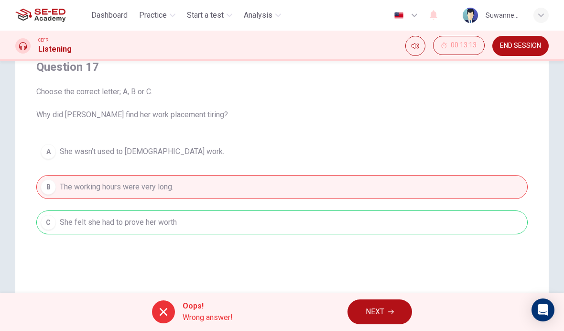
click at [383, 308] on span "NEXT" at bounding box center [374, 311] width 19 height 13
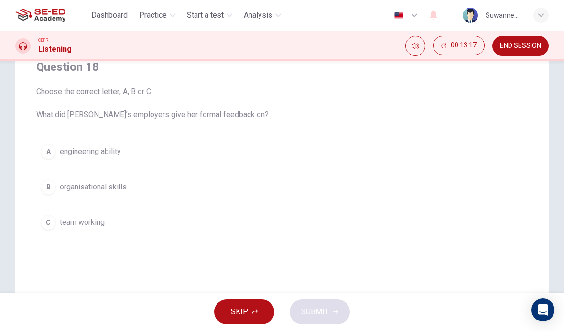
click at [55, 188] on div "B" at bounding box center [48, 186] width 15 height 15
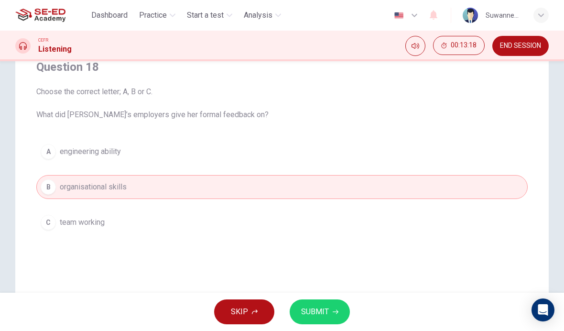
click at [321, 307] on span "SUBMIT" at bounding box center [315, 311] width 28 height 13
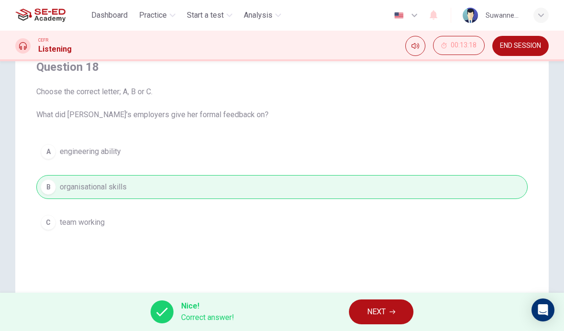
click at [397, 308] on button "NEXT" at bounding box center [381, 311] width 64 height 25
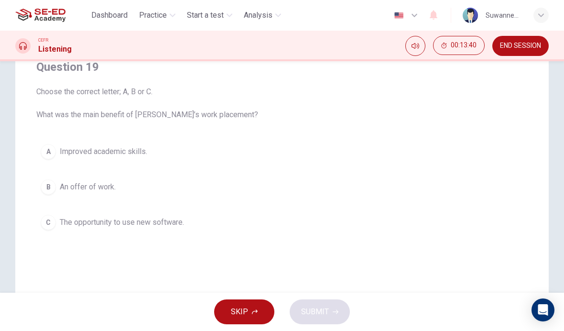
click at [52, 224] on div "C" at bounding box center [48, 222] width 15 height 15
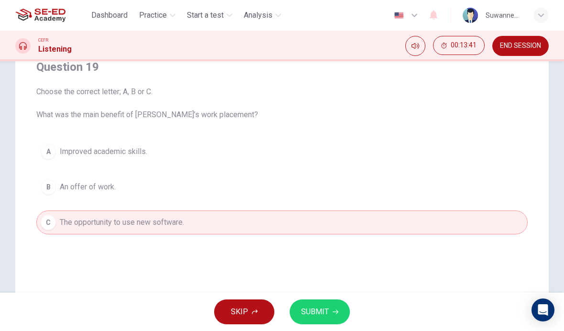
click at [321, 306] on span "SUBMIT" at bounding box center [315, 311] width 28 height 13
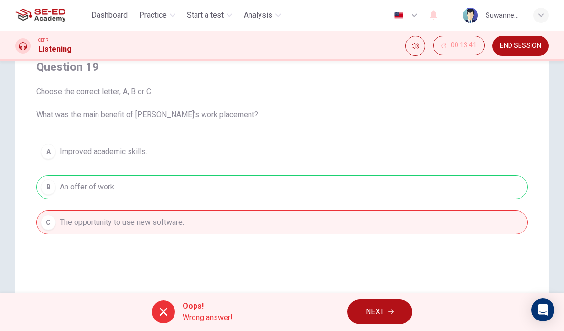
click at [386, 308] on button "NEXT" at bounding box center [379, 311] width 64 height 25
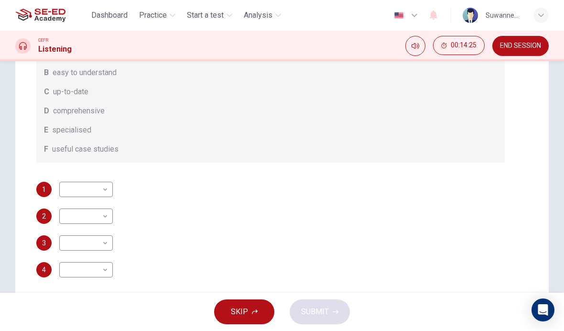
scroll to position [151, 0]
click at [107, 183] on body "This site uses cookies, as explained in our Privacy Policy . If you agree to th…" at bounding box center [282, 165] width 564 height 331
click at [77, 279] on li "F" at bounding box center [86, 280] width 54 height 15
type input "F"
click at [108, 213] on body "This site uses cookies, as explained in our Privacy Policy . If you agree to th…" at bounding box center [282, 165] width 564 height 331
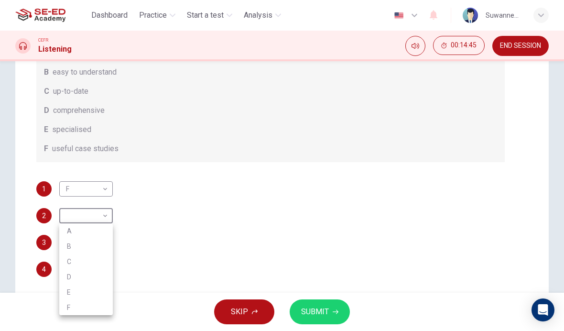
click at [79, 290] on li "E" at bounding box center [86, 291] width 54 height 15
type input "E"
click at [107, 241] on body "This site uses cookies, as explained in our Privacy Policy . If you agree to th…" at bounding box center [282, 165] width 564 height 331
click at [77, 251] on li "B" at bounding box center [86, 254] width 54 height 15
type input "B"
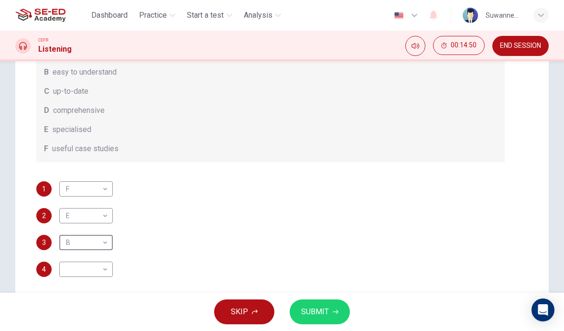
click at [108, 266] on body "This site uses cookies, as explained in our Privacy Policy . If you agree to th…" at bounding box center [282, 165] width 564 height 331
click at [76, 281] on li "D" at bounding box center [86, 284] width 54 height 15
type input "D"
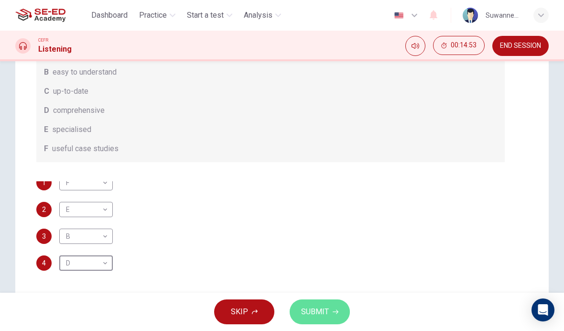
click at [331, 309] on button "SUBMIT" at bounding box center [320, 311] width 60 height 25
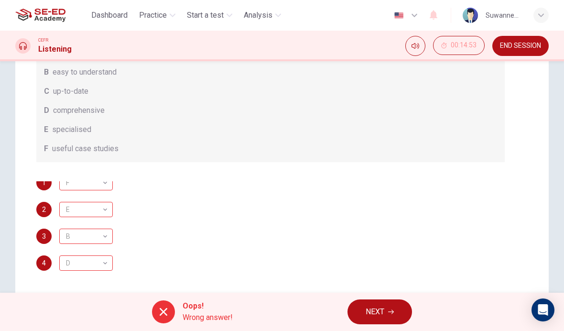
click at [387, 309] on button "NEXT" at bounding box center [379, 311] width 64 height 25
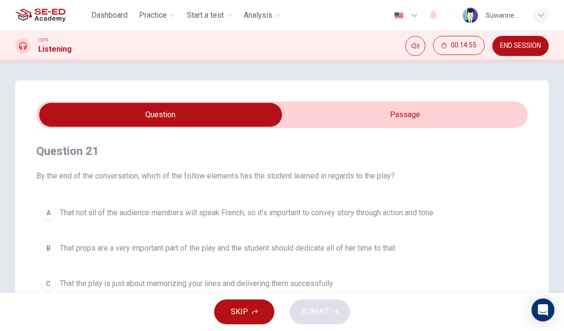
scroll to position [0, 0]
click at [226, 116] on input "checkbox" at bounding box center [160, 115] width 737 height 24
checkbox input "true"
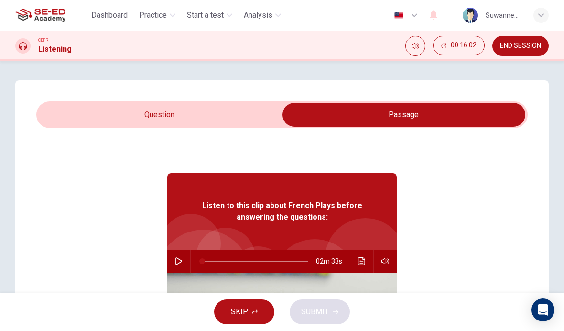
click at [250, 313] on button "SKIP" at bounding box center [244, 311] width 60 height 25
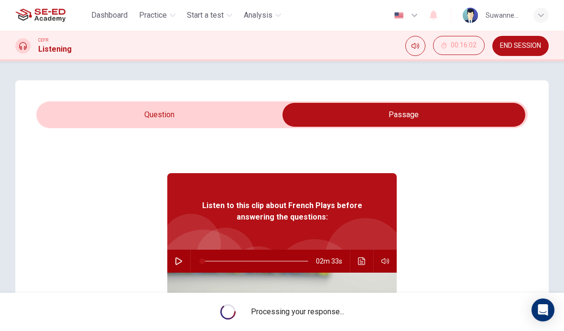
click at [531, 43] on span "END SESSION" at bounding box center [520, 46] width 41 height 8
